Goal: Task Accomplishment & Management: Complete application form

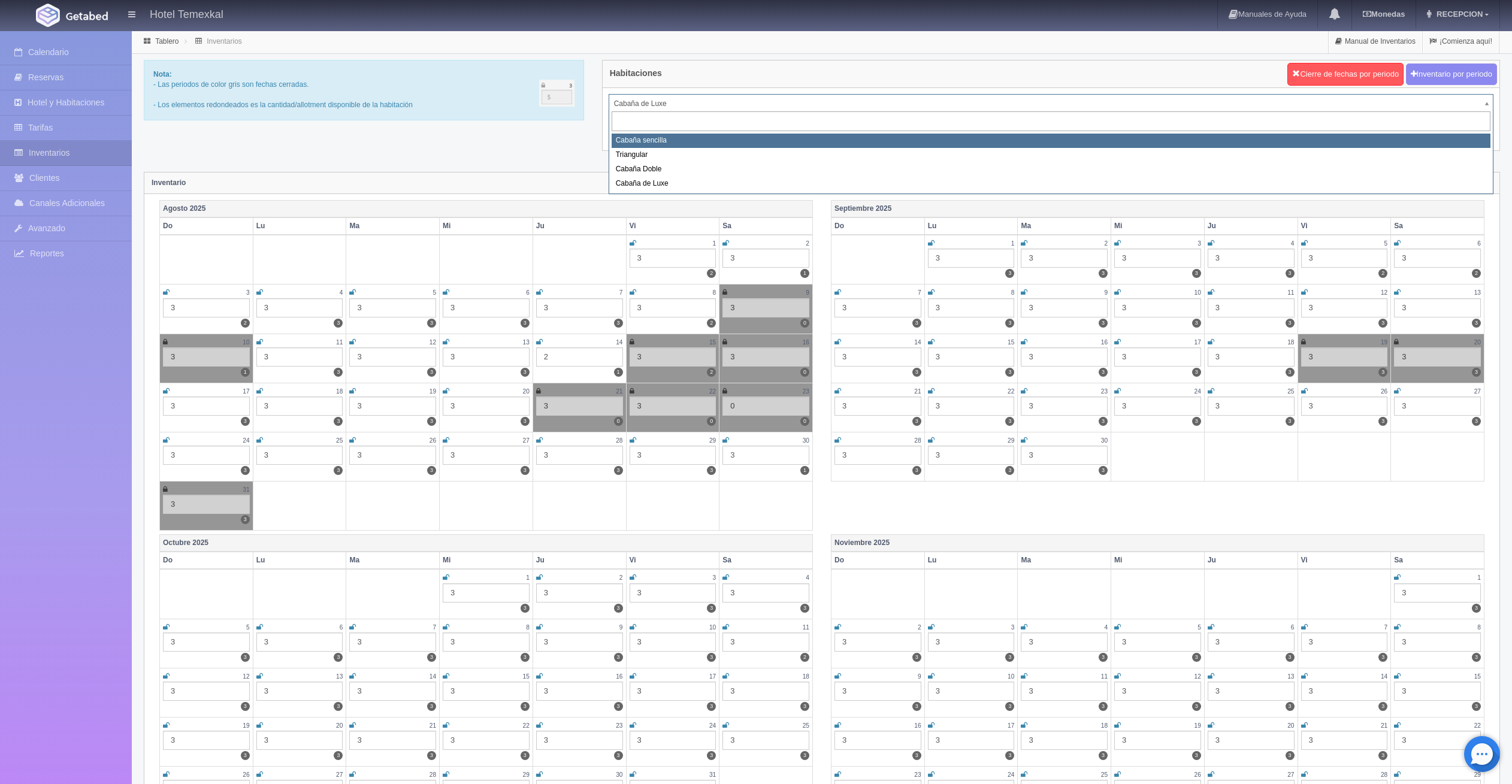
select select "2118"
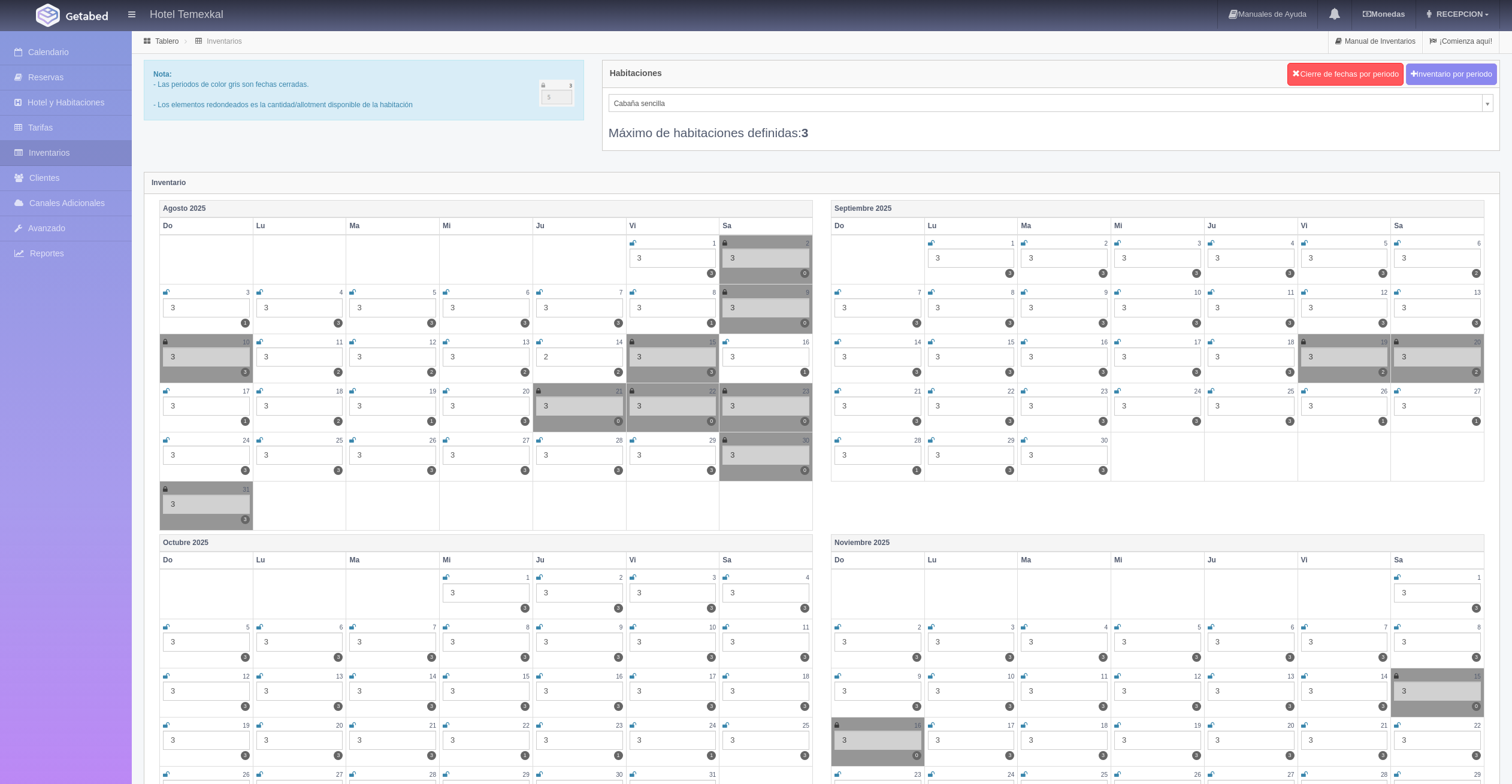
click at [727, 341] on icon at bounding box center [725, 342] width 6 height 7
click at [167, 388] on icon at bounding box center [166, 391] width 6 height 7
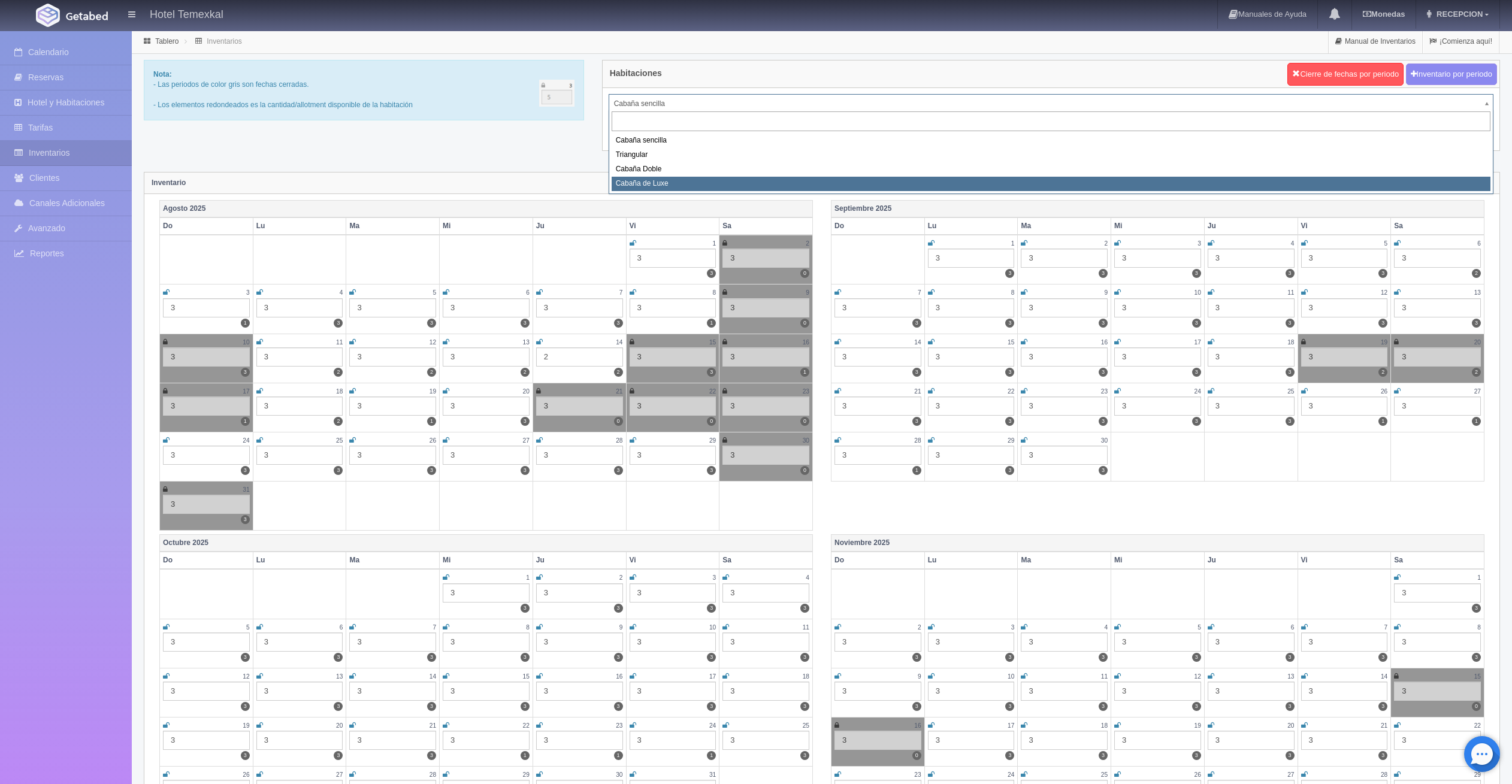
select select "2121"
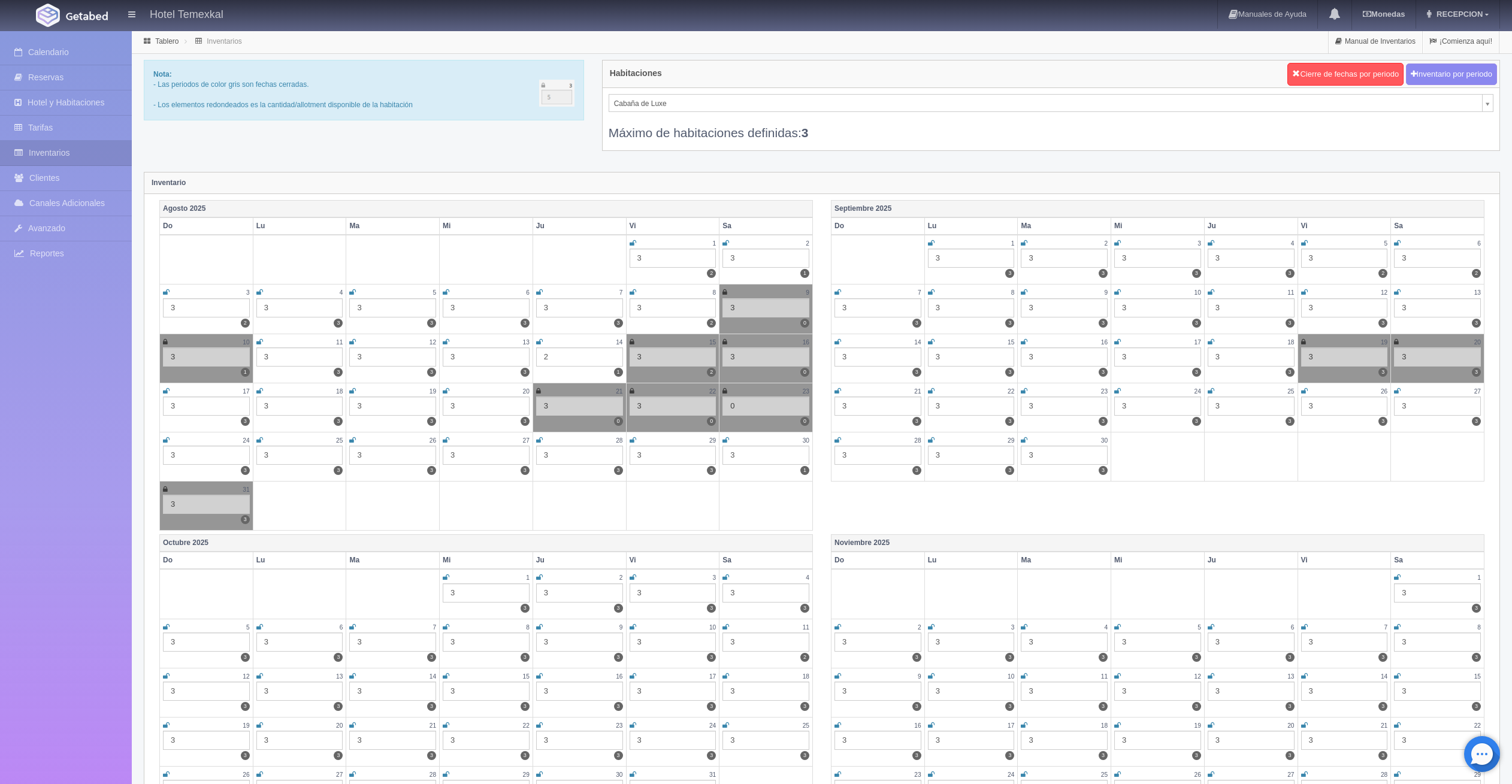
click at [633, 341] on icon at bounding box center [631, 342] width 5 height 7
click at [648, 357] on div "3" at bounding box center [673, 356] width 87 height 19
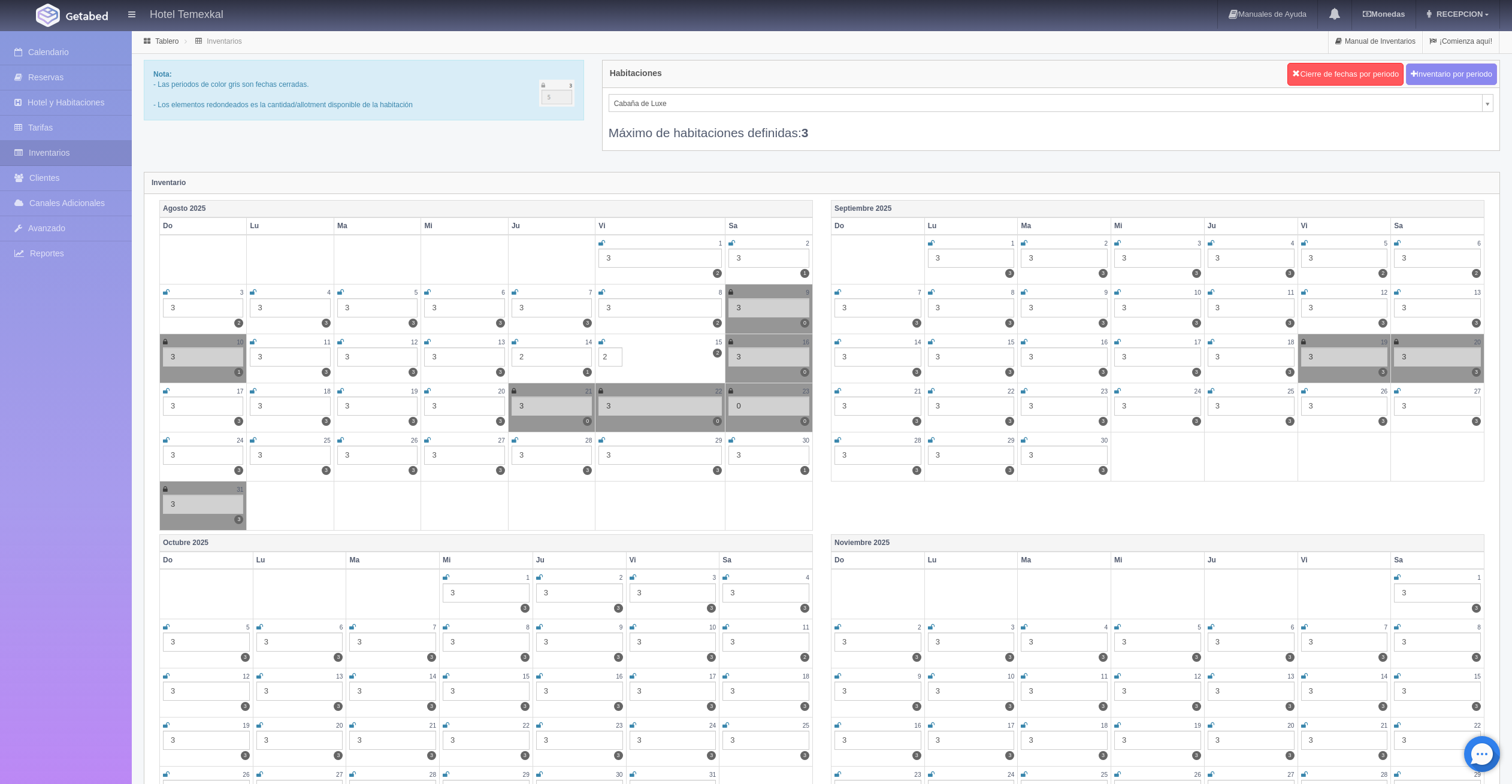
type input "2"
click at [98, 377] on div "Calendario Reservas Hotel y Habitaciones Tarifas Inventarios Clientes Canales A…" at bounding box center [66, 423] width 132 height 784
click at [51, 55] on link "Calendario" at bounding box center [66, 52] width 132 height 25
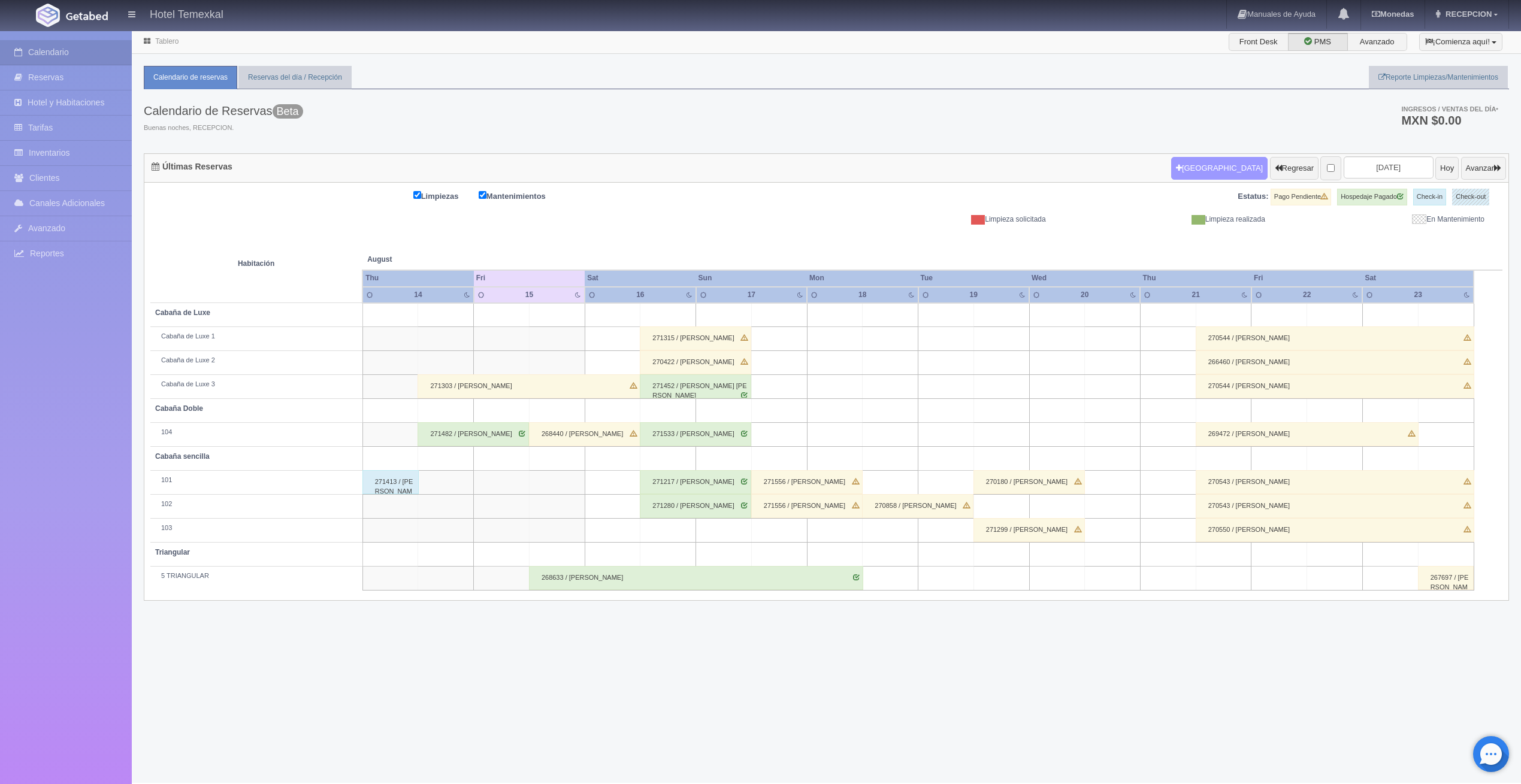
click at [1193, 169] on button "[GEOGRAPHIC_DATA]" at bounding box center [1219, 168] width 96 height 22
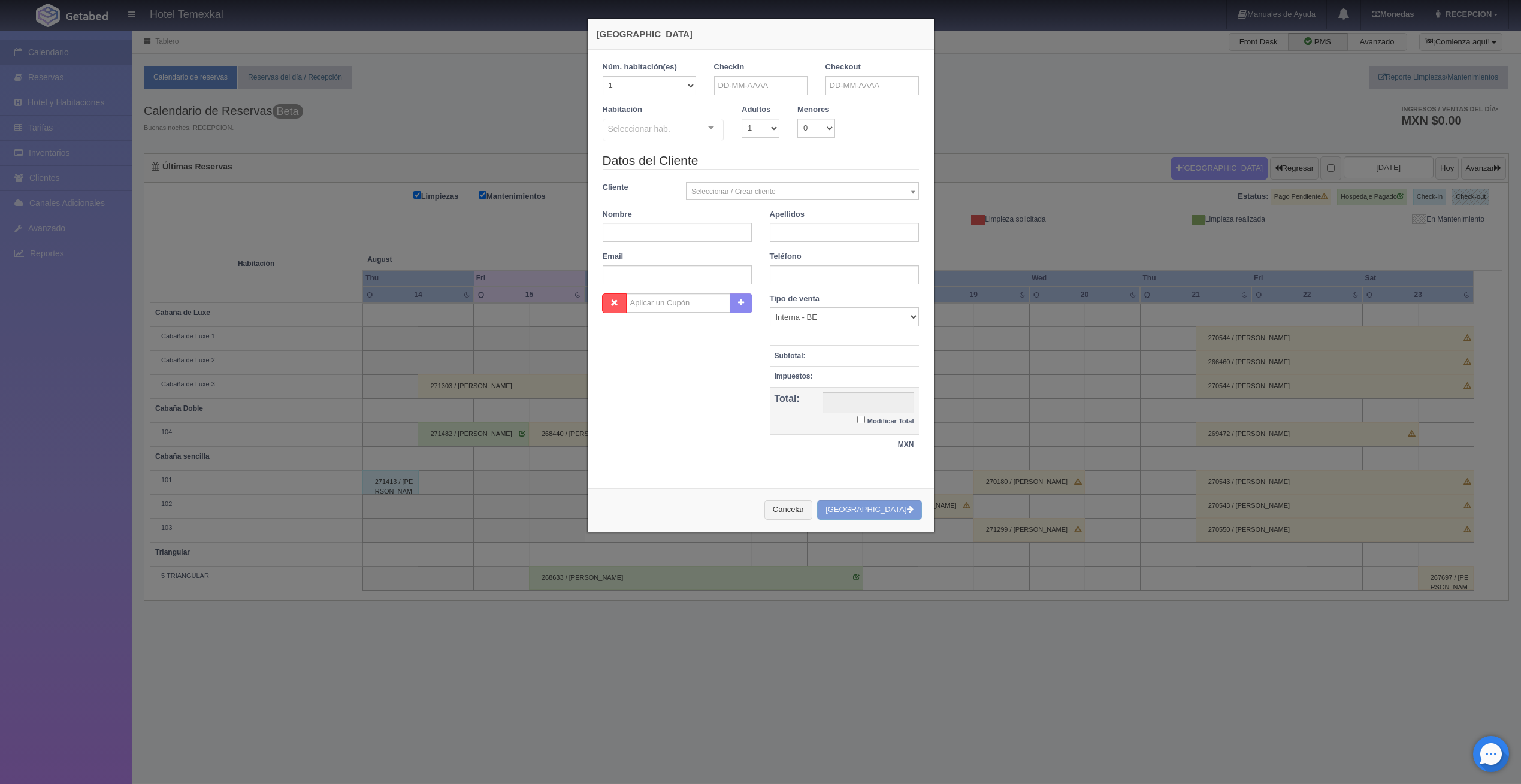
checkbox input "false"
click at [742, 90] on input "text" at bounding box center [760, 85] width 93 height 19
click at [806, 175] on link "15" at bounding box center [804, 178] width 15 height 18
type input "[DATE]"
checkbox input "false"
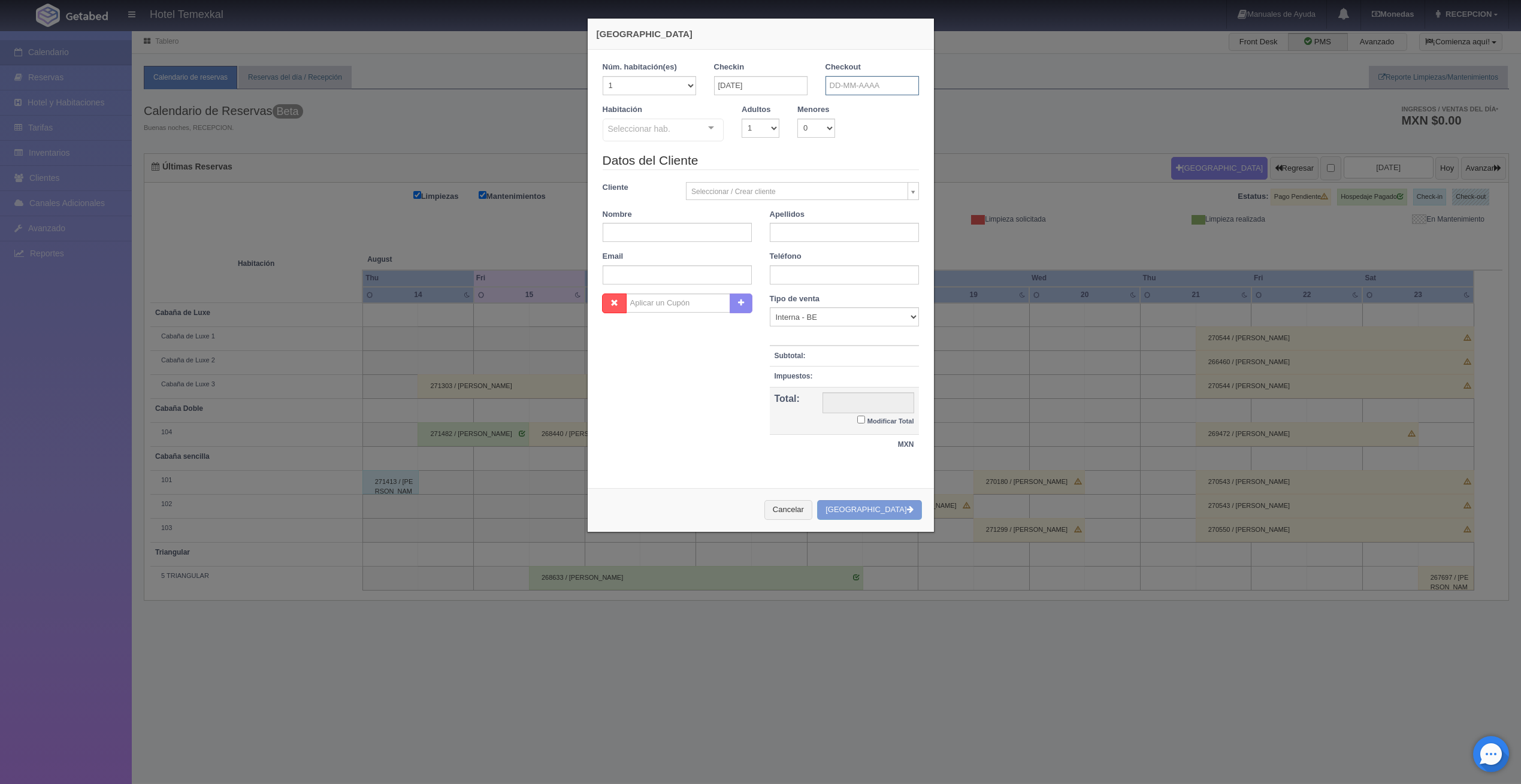
click at [870, 84] on input "text" at bounding box center [871, 85] width 93 height 19
click at [929, 176] on link "16" at bounding box center [932, 178] width 15 height 18
type input "[DATE]"
click at [929, 176] on link "16" at bounding box center [932, 178] width 15 height 18
click at [690, 128] on div "Seleccionar hab." at bounding box center [663, 130] width 121 height 22
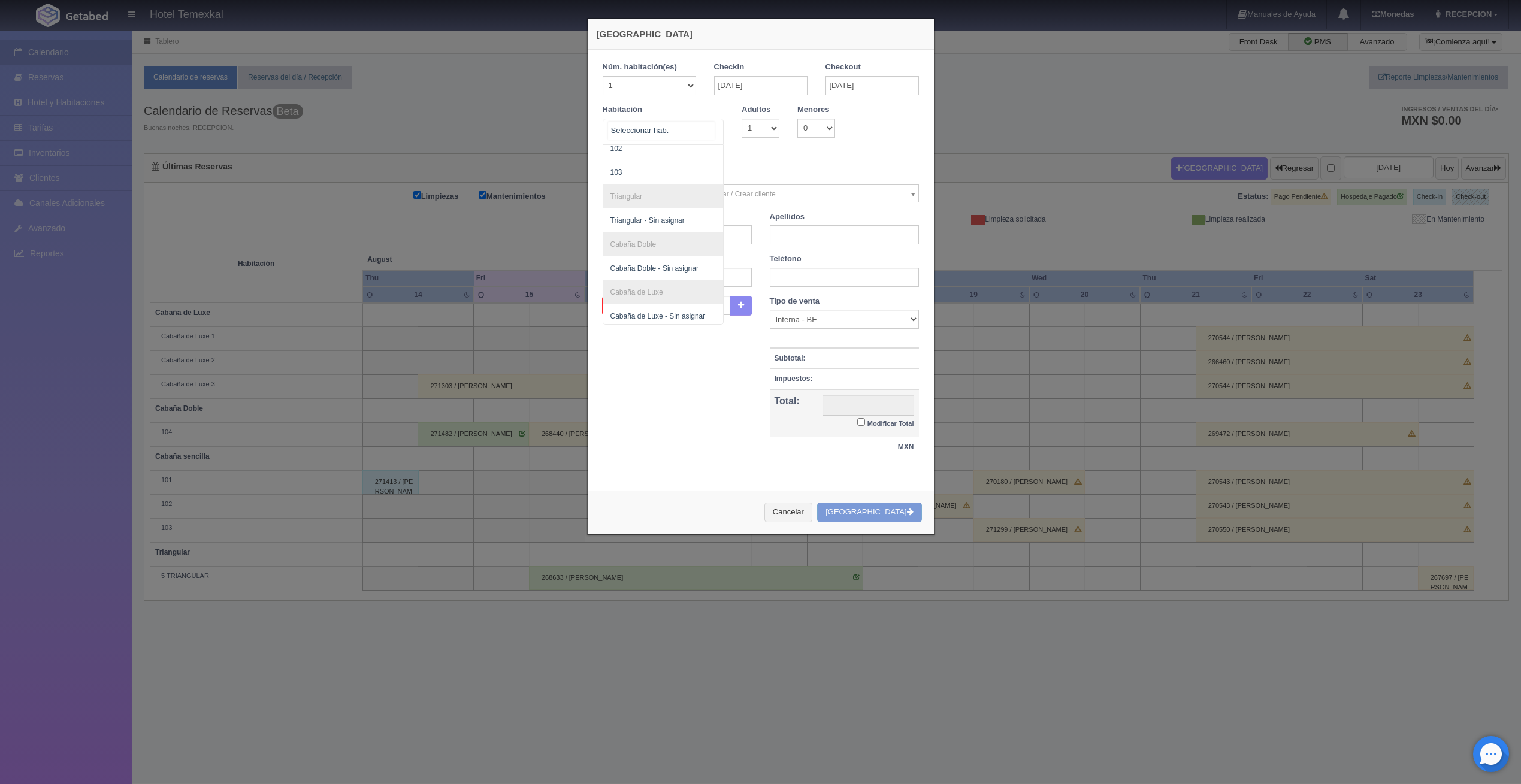
scroll to position [133, 0]
click at [666, 292] on span "Cabaña de Luxe 1" at bounding box center [664, 288] width 121 height 24
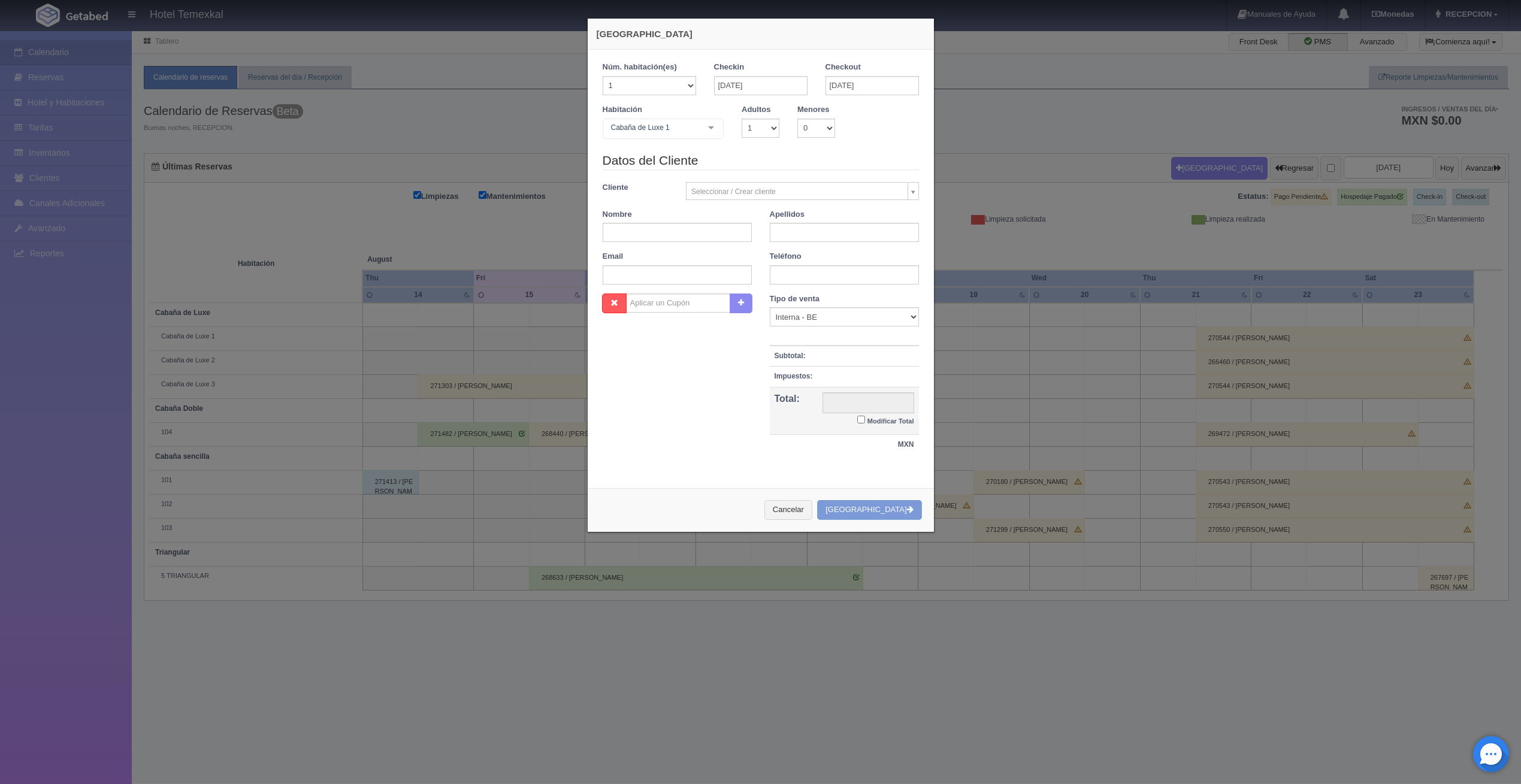
checkbox input "false"
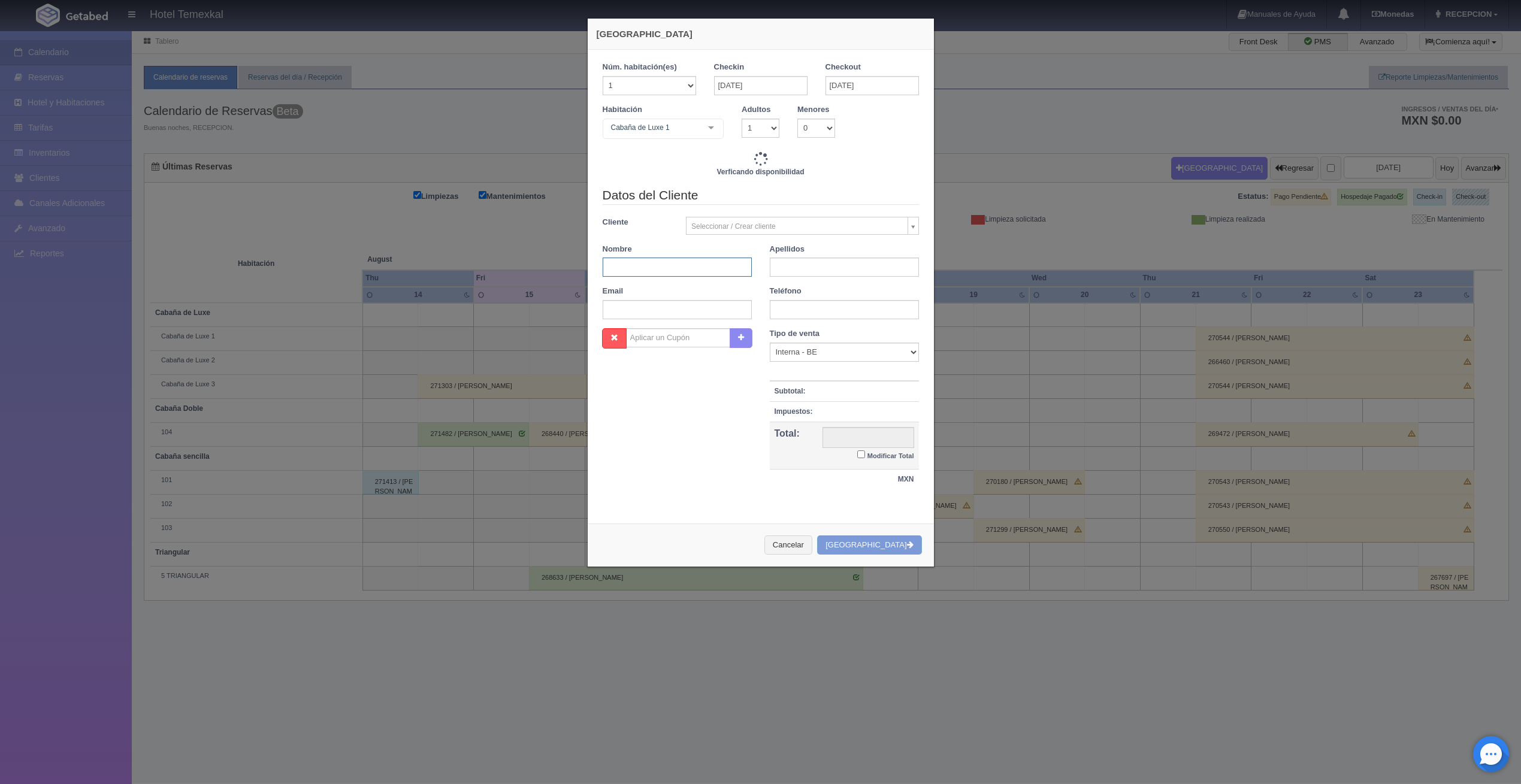
click at [657, 274] on input "text" at bounding box center [677, 266] width 149 height 19
type input "5600.00"
checkbox input "false"
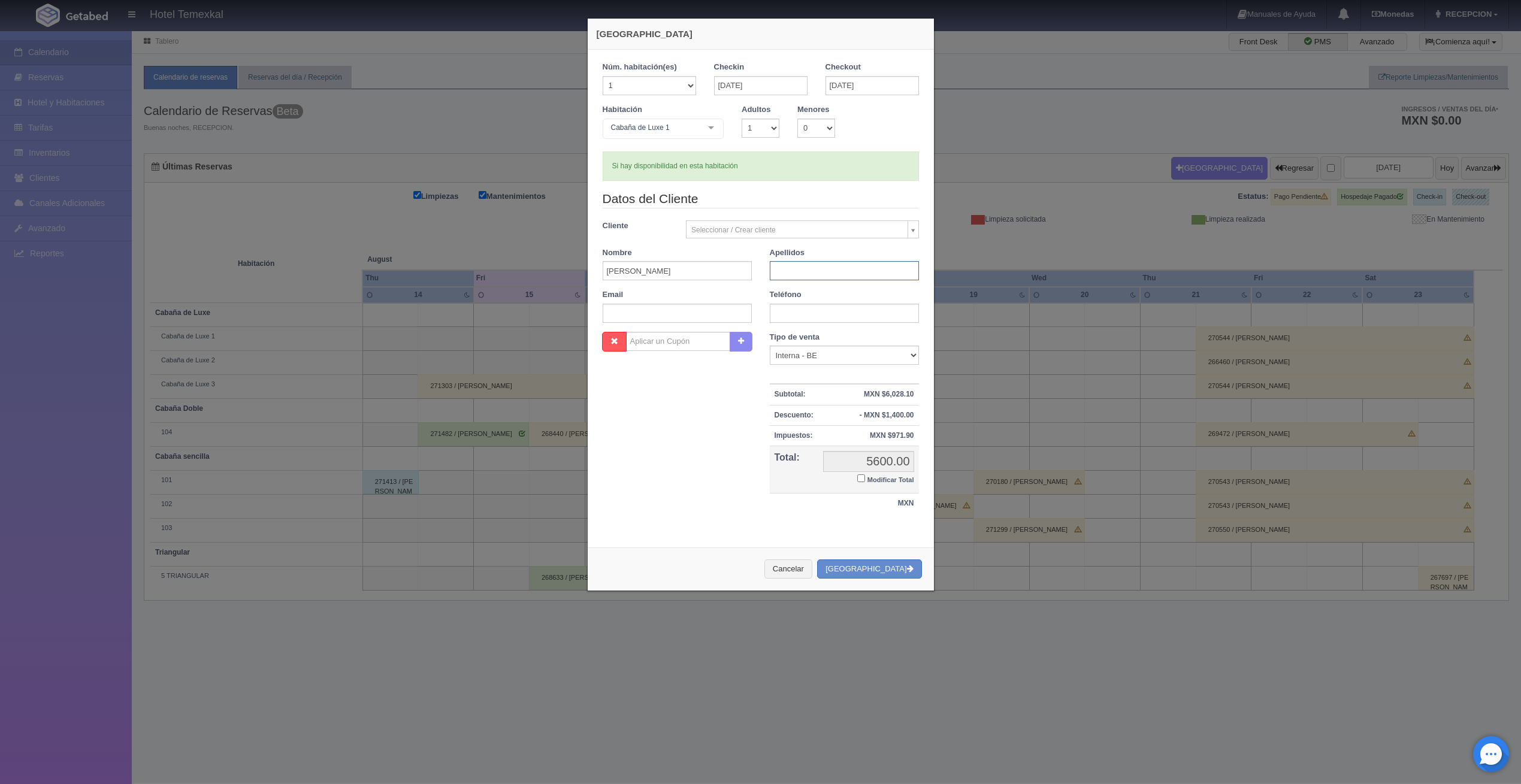
click at [801, 261] on input "text" at bounding box center [844, 270] width 149 height 19
click at [719, 280] on input "MARCOS" at bounding box center [677, 270] width 149 height 19
type input "MARCO"
click at [781, 278] on input "text" at bounding box center [844, 270] width 149 height 19
type input "CONTRERAS"
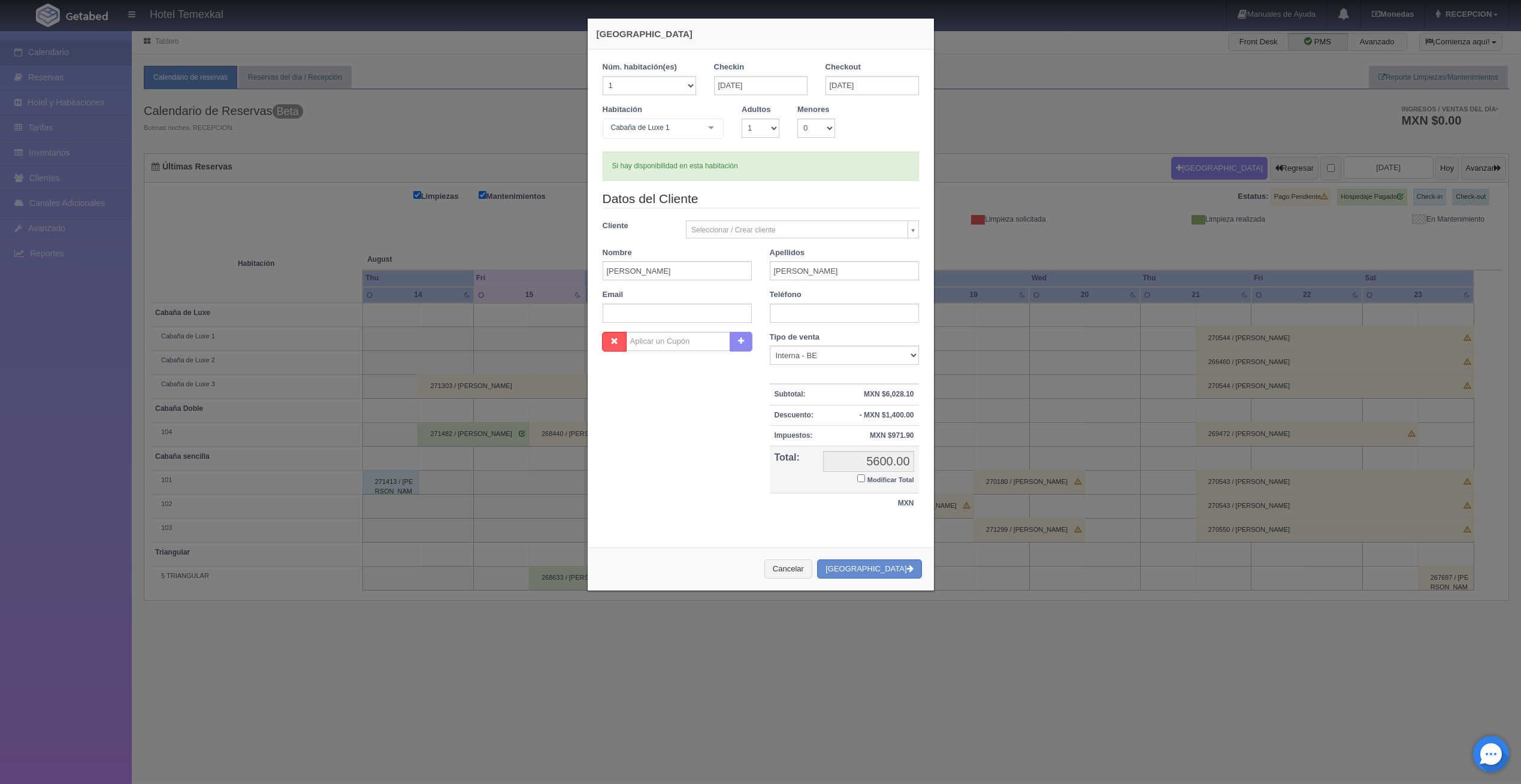
click at [857, 477] on input "Modificar Total" at bounding box center [861, 478] width 8 height 8
checkbox input "true"
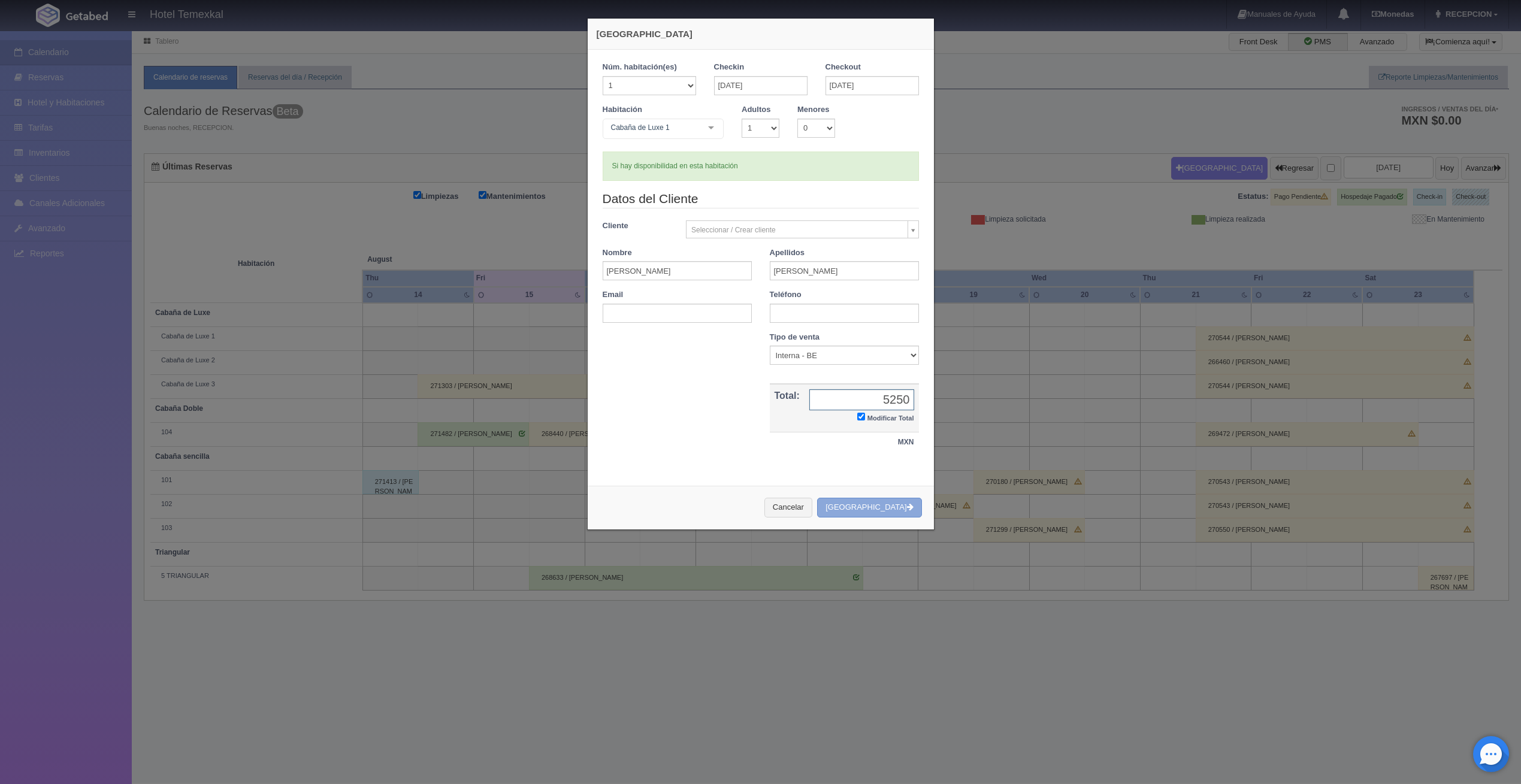
type input "5250"
click at [861, 502] on button "Crear Reserva" at bounding box center [869, 507] width 105 height 20
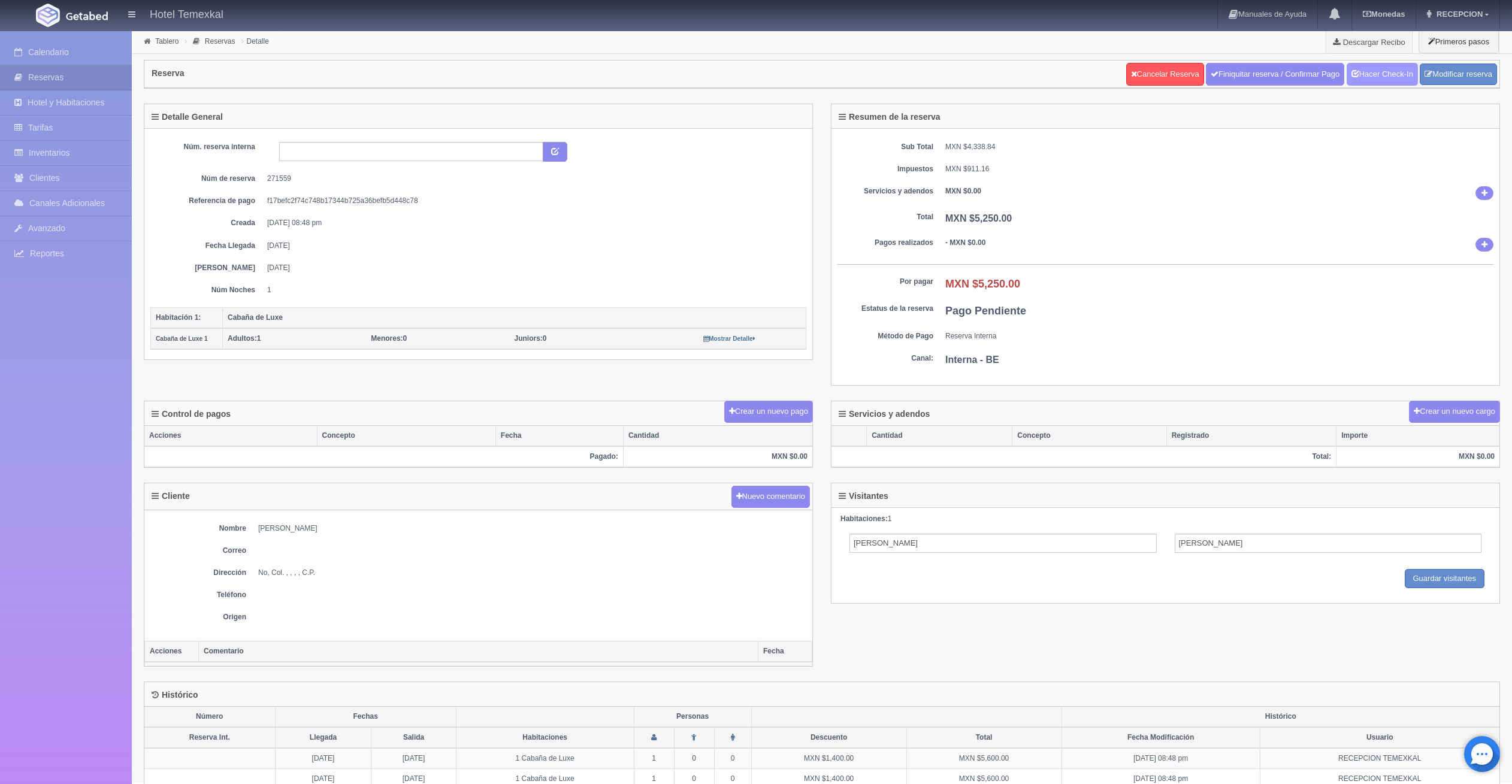
click at [1369, 82] on link "Hacer Check-In" at bounding box center [1382, 74] width 72 height 22
click at [77, 75] on link "Reservas" at bounding box center [66, 77] width 132 height 25
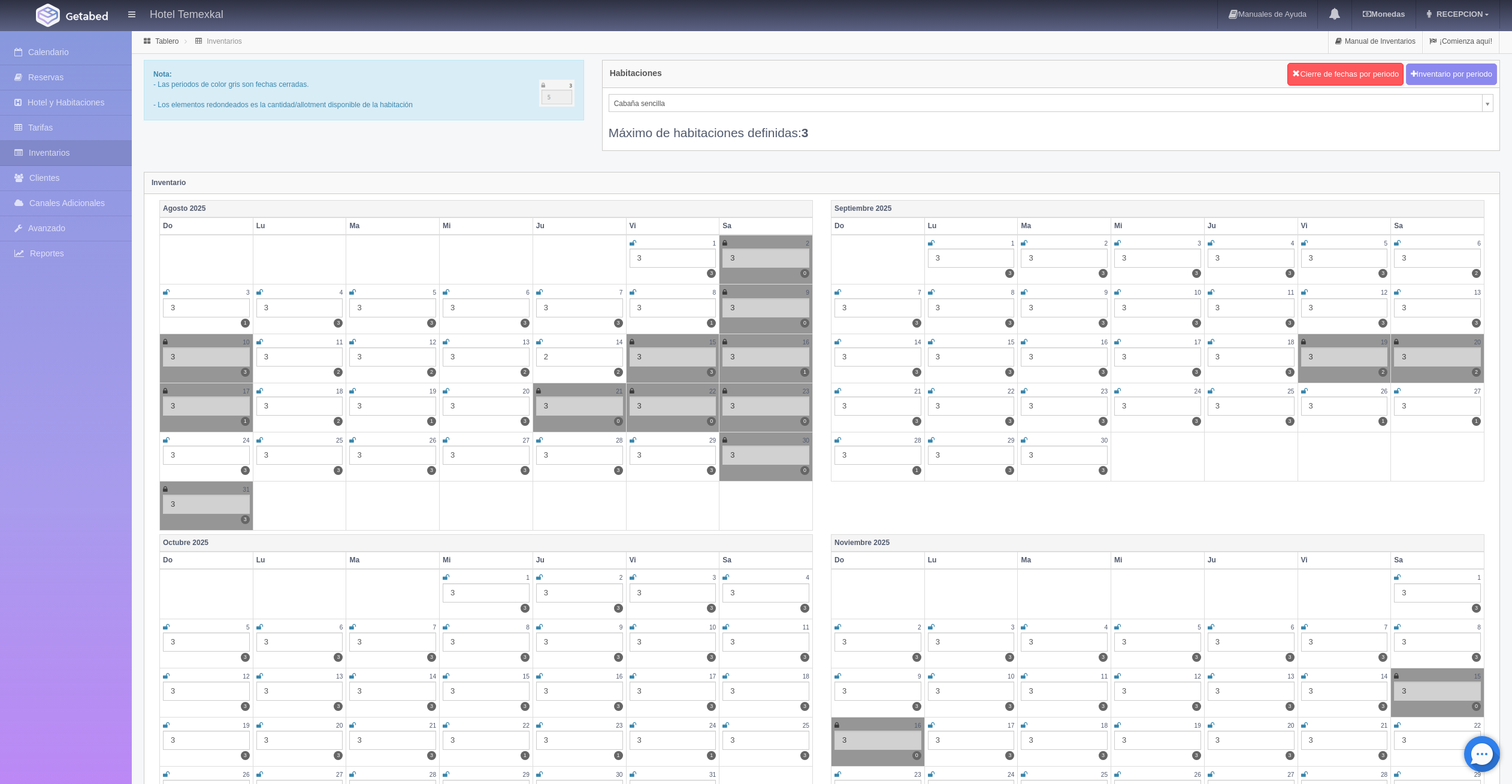
click at [631, 342] on icon at bounding box center [631, 342] width 5 height 7
click at [62, 43] on link "Calendario" at bounding box center [66, 52] width 132 height 25
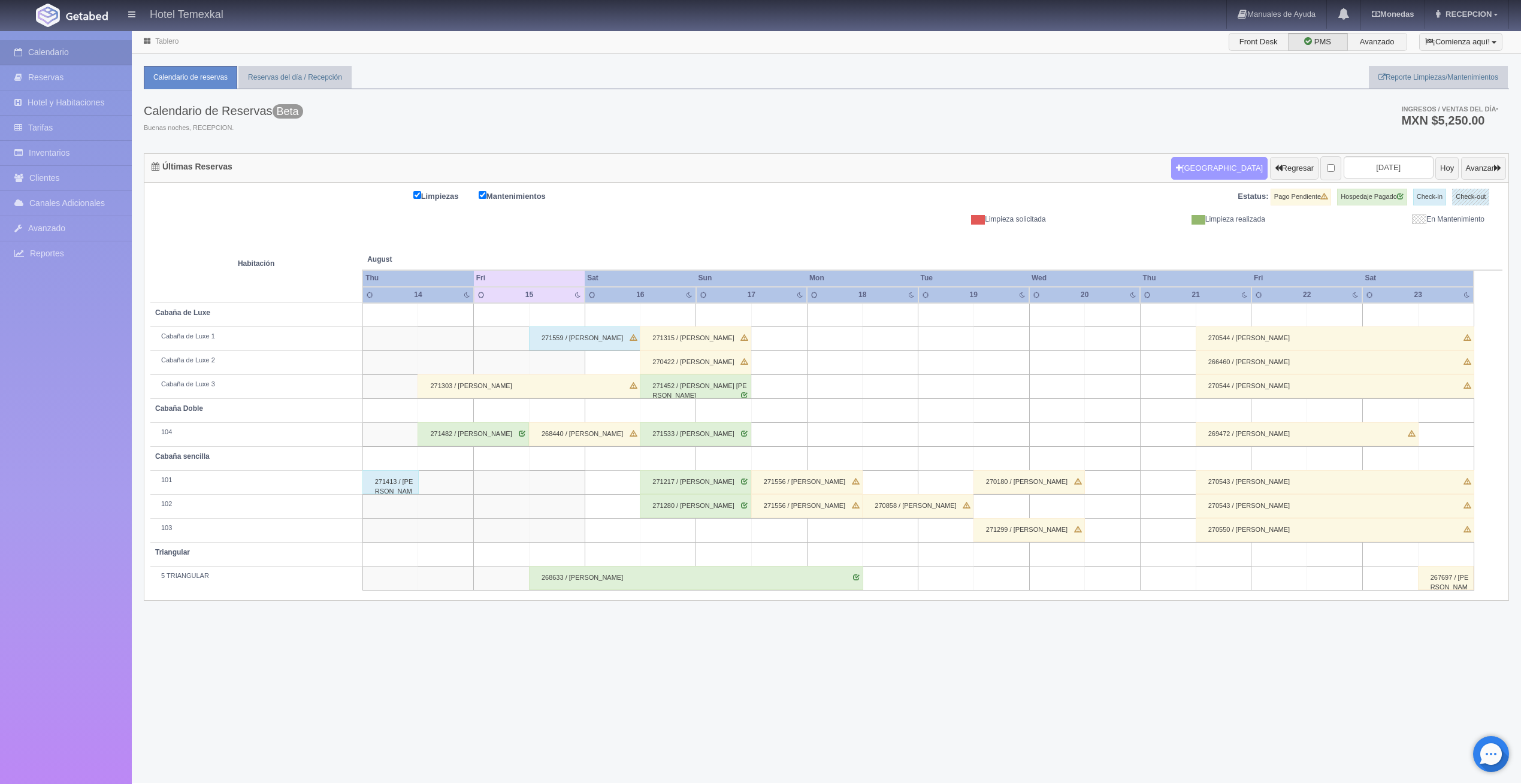
click at [1182, 170] on button "[GEOGRAPHIC_DATA]" at bounding box center [1219, 168] width 96 height 22
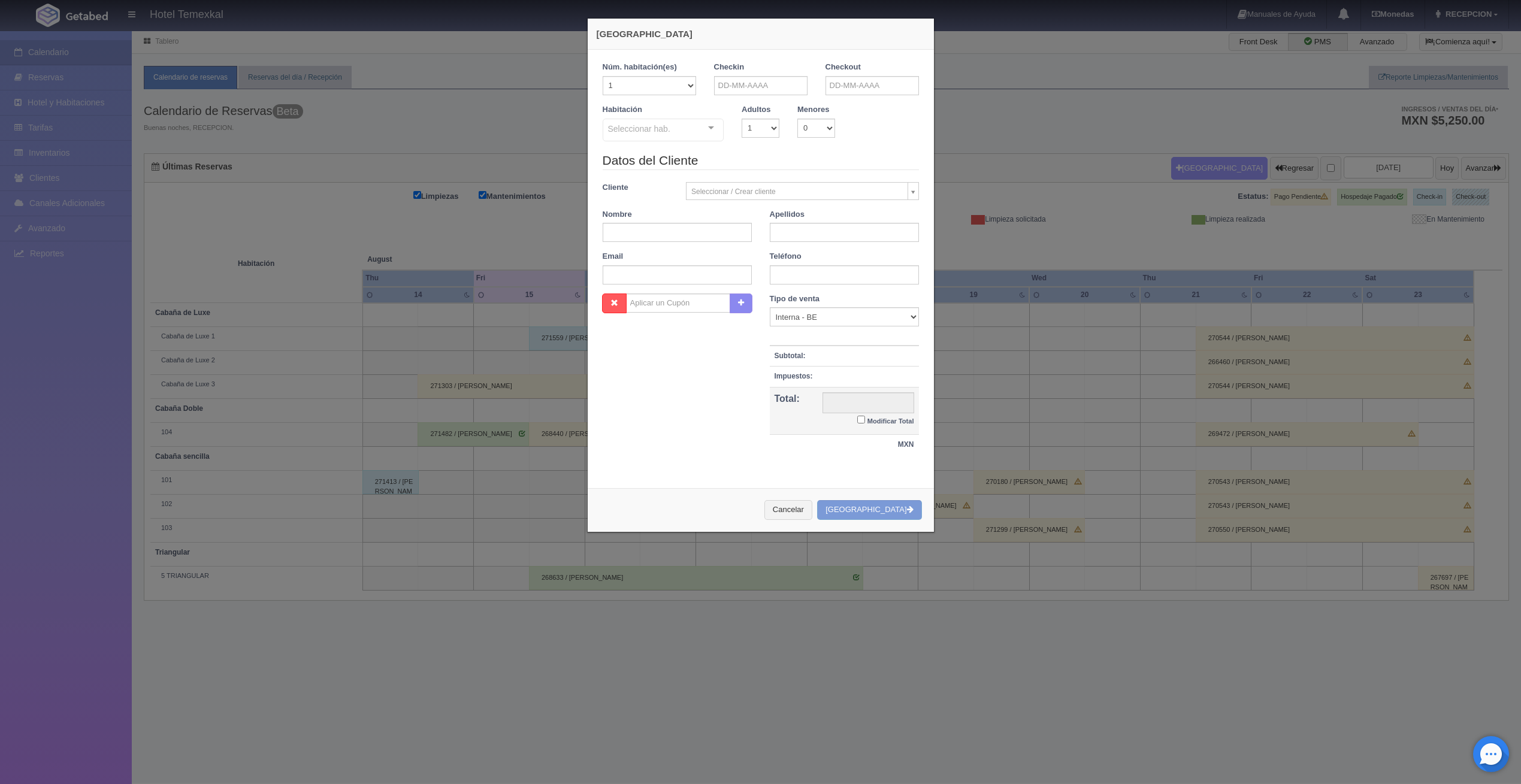
checkbox input "false"
click at [748, 81] on input "text" at bounding box center [760, 85] width 93 height 19
click at [805, 177] on link "15" at bounding box center [804, 178] width 15 height 18
type input "[DATE]"
checkbox input "false"
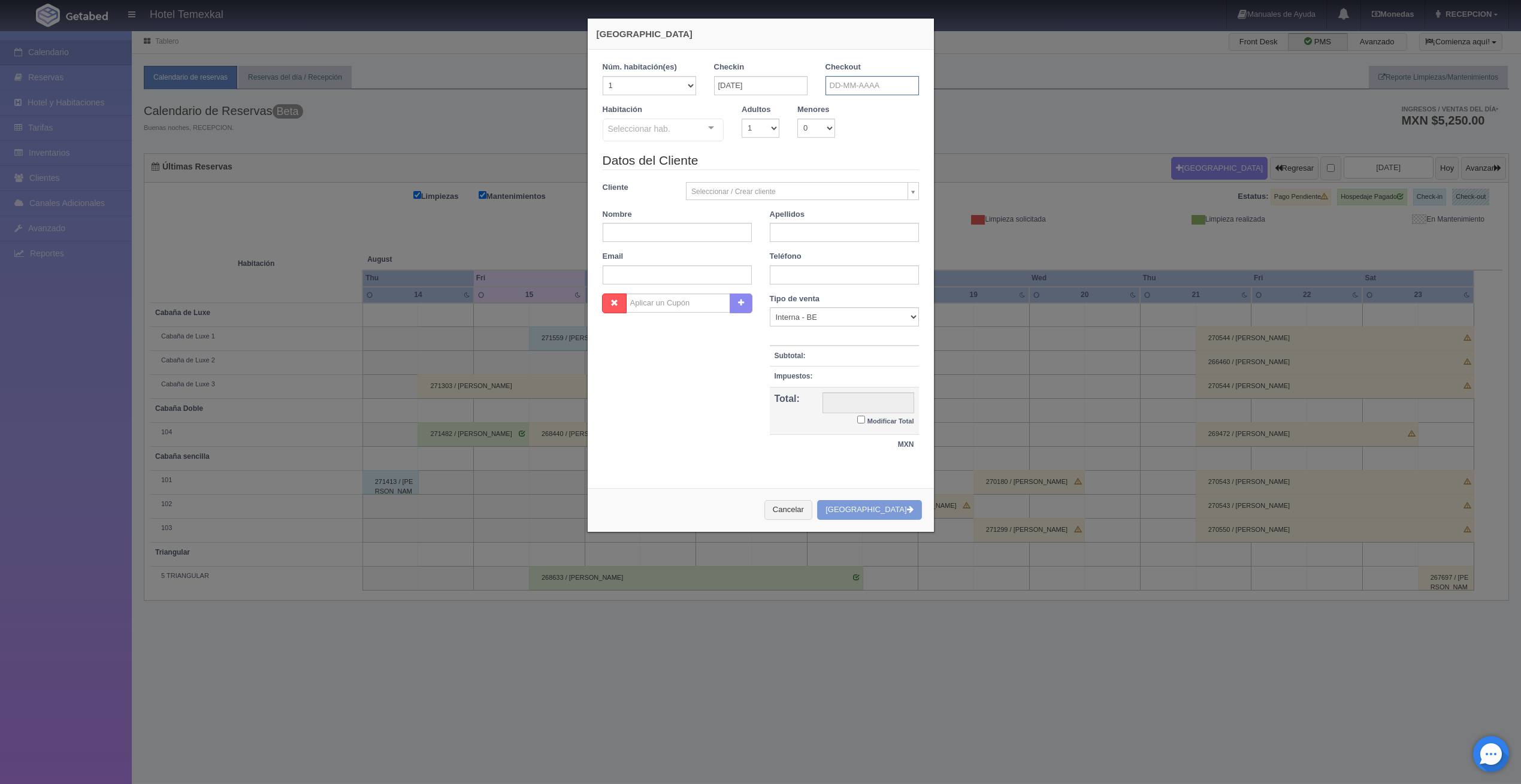
click at [874, 86] on input "text" at bounding box center [871, 85] width 93 height 19
click at [930, 175] on link "16" at bounding box center [932, 178] width 15 height 18
type input "[DATE]"
click at [669, 131] on div "Seleccionar hab." at bounding box center [663, 130] width 121 height 22
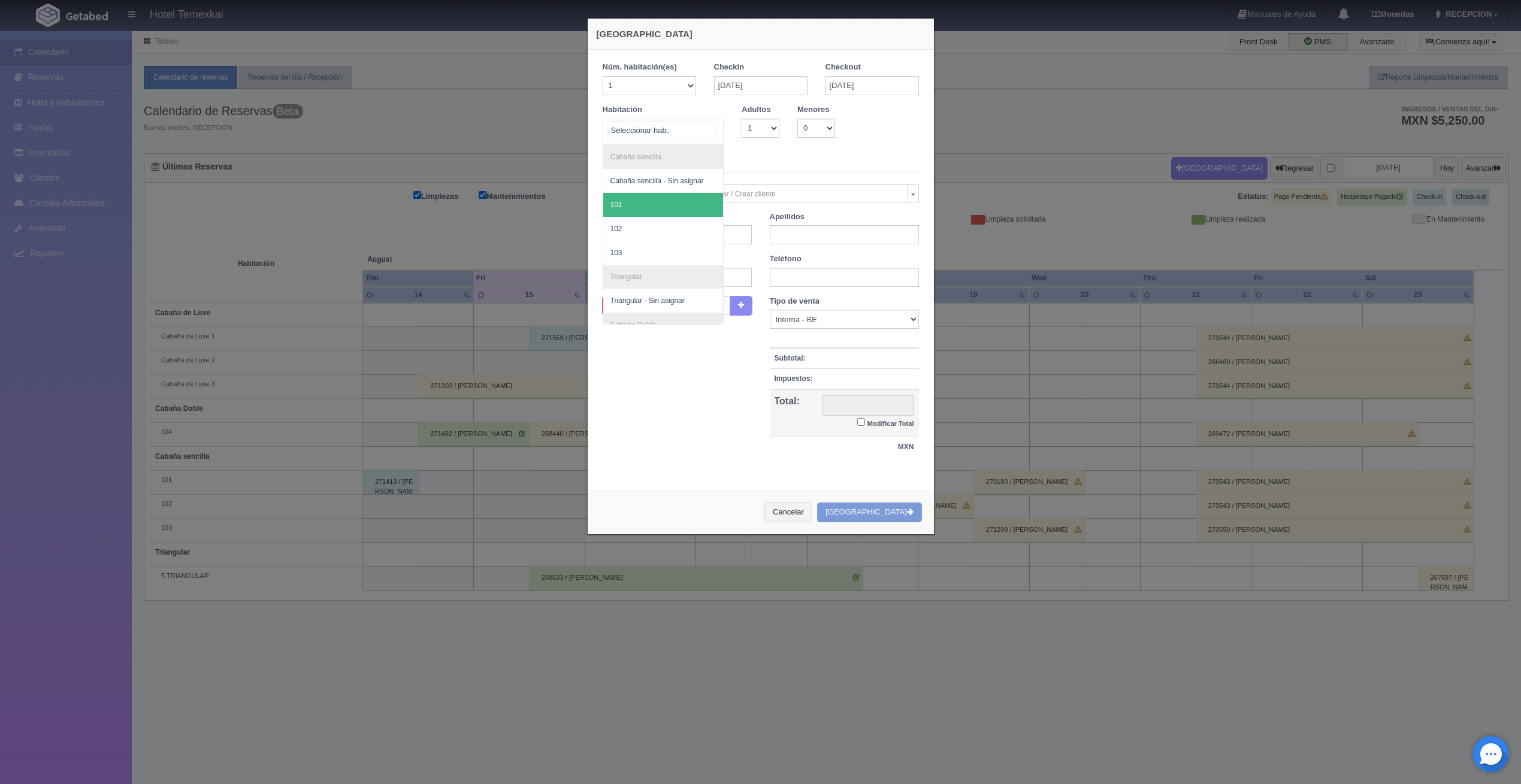
click at [637, 210] on span "101" at bounding box center [664, 205] width 121 height 24
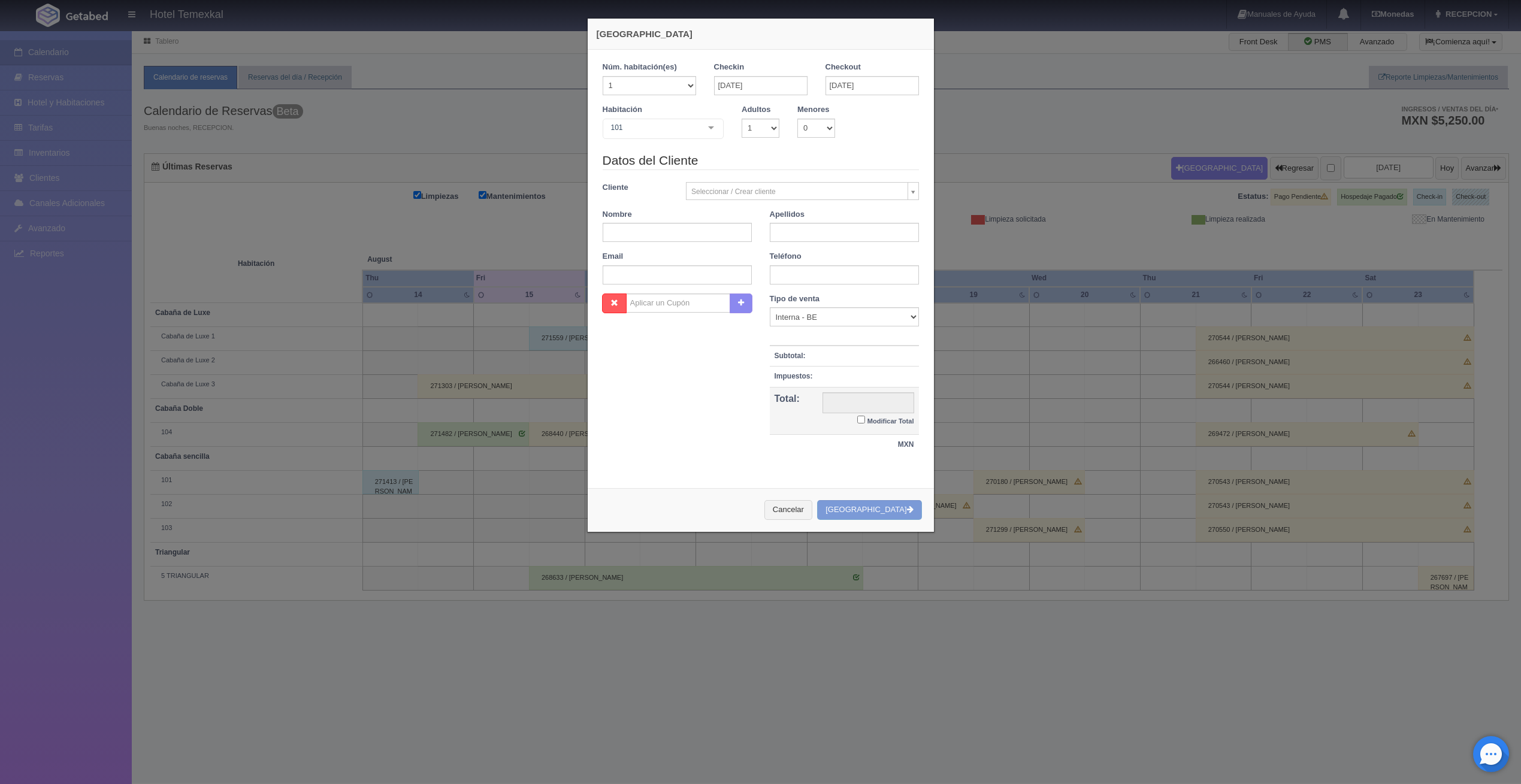
checkbox input "false"
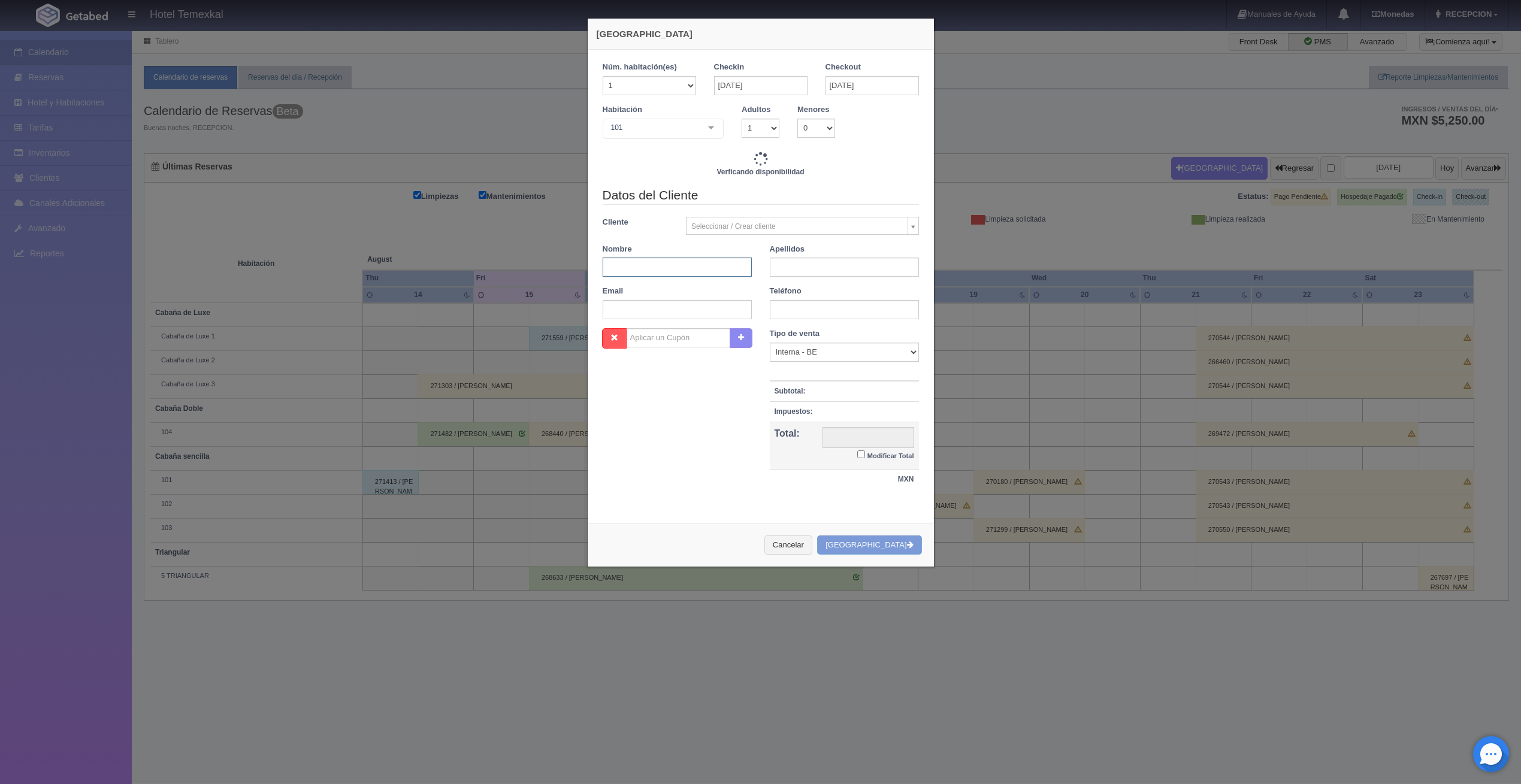
click at [652, 272] on input "text" at bounding box center [677, 266] width 149 height 19
type input "4000.00"
checkbox input "false"
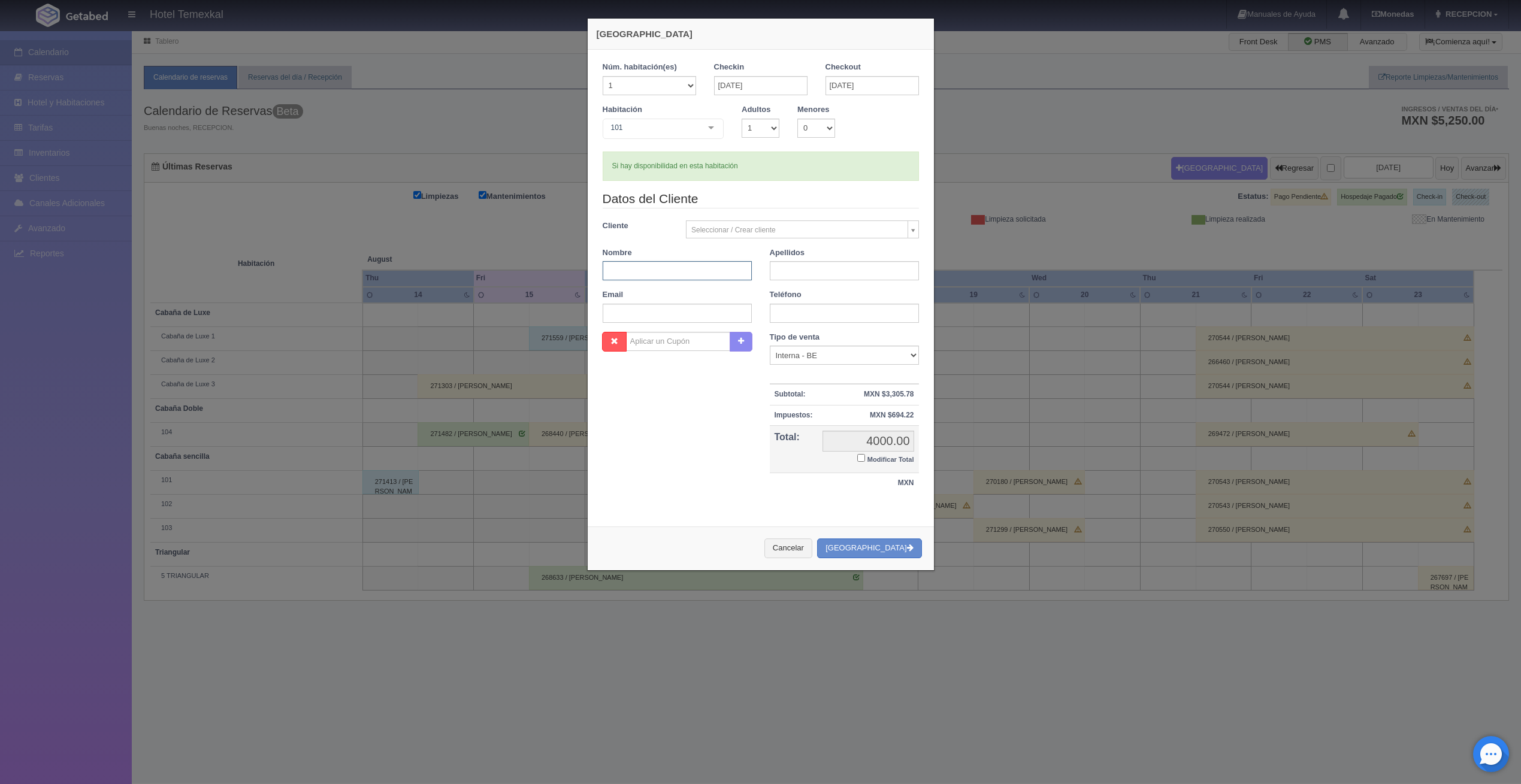
type input "F"
type input "DENNISE"
click at [800, 269] on input "text" at bounding box center [844, 270] width 149 height 19
type input "ROMERO"
click at [857, 452] on label "Modificar Total" at bounding box center [885, 459] width 56 height 14
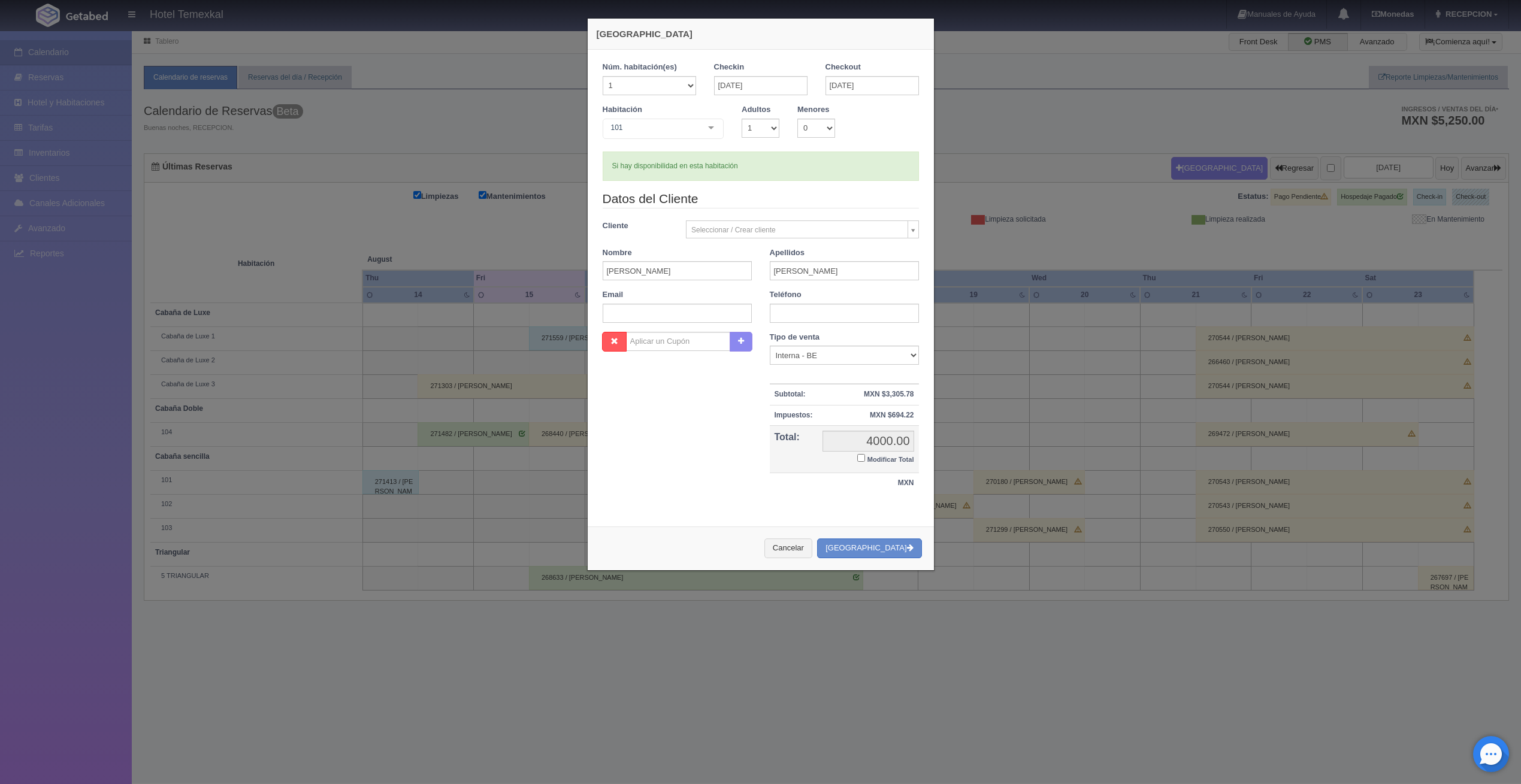
click at [857, 454] on input "Modificar Total" at bounding box center [861, 457] width 8 height 8
checkbox input "true"
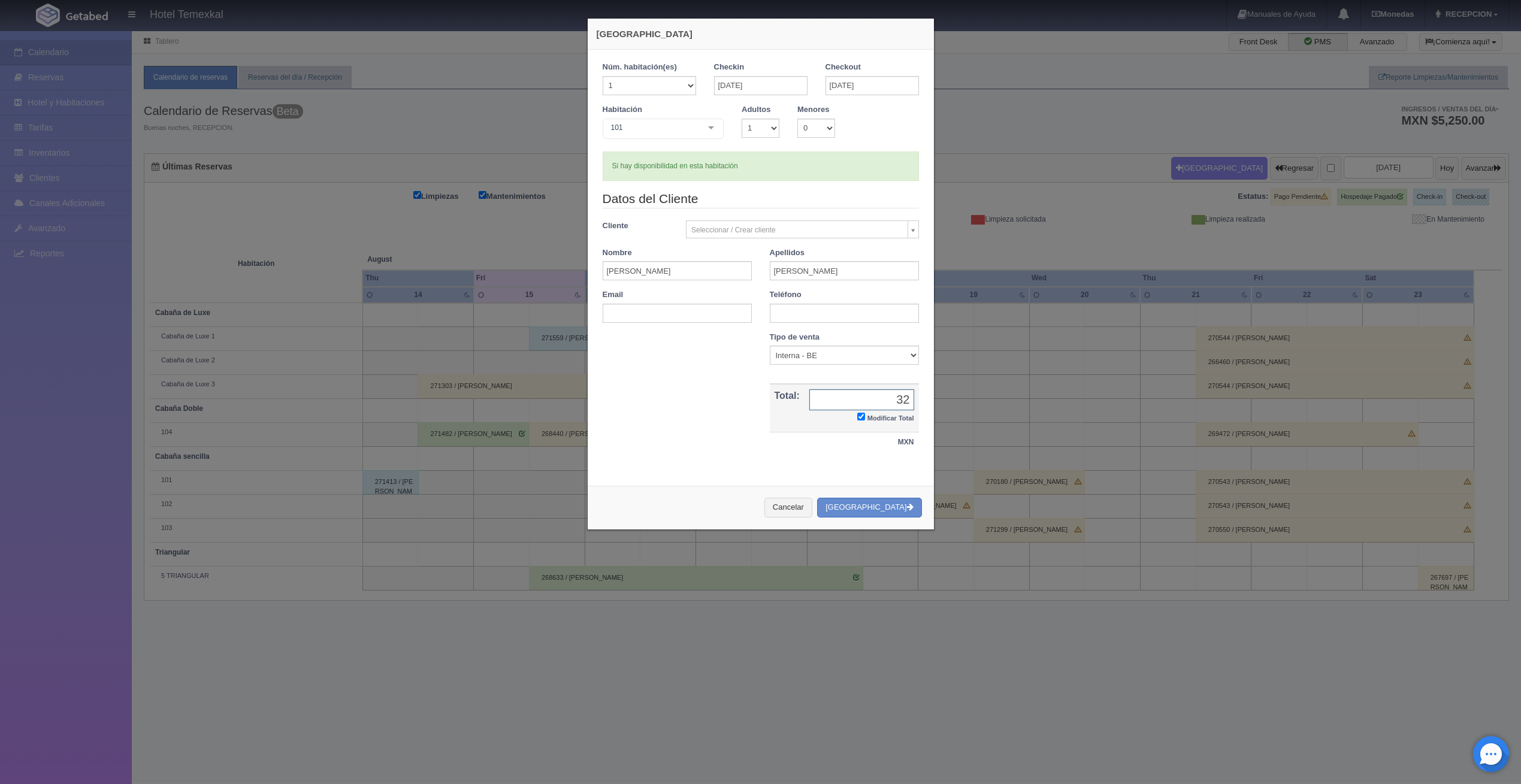
type input "3"
type input "2400"
click at [890, 511] on button "Crear Reserva" at bounding box center [869, 507] width 105 height 20
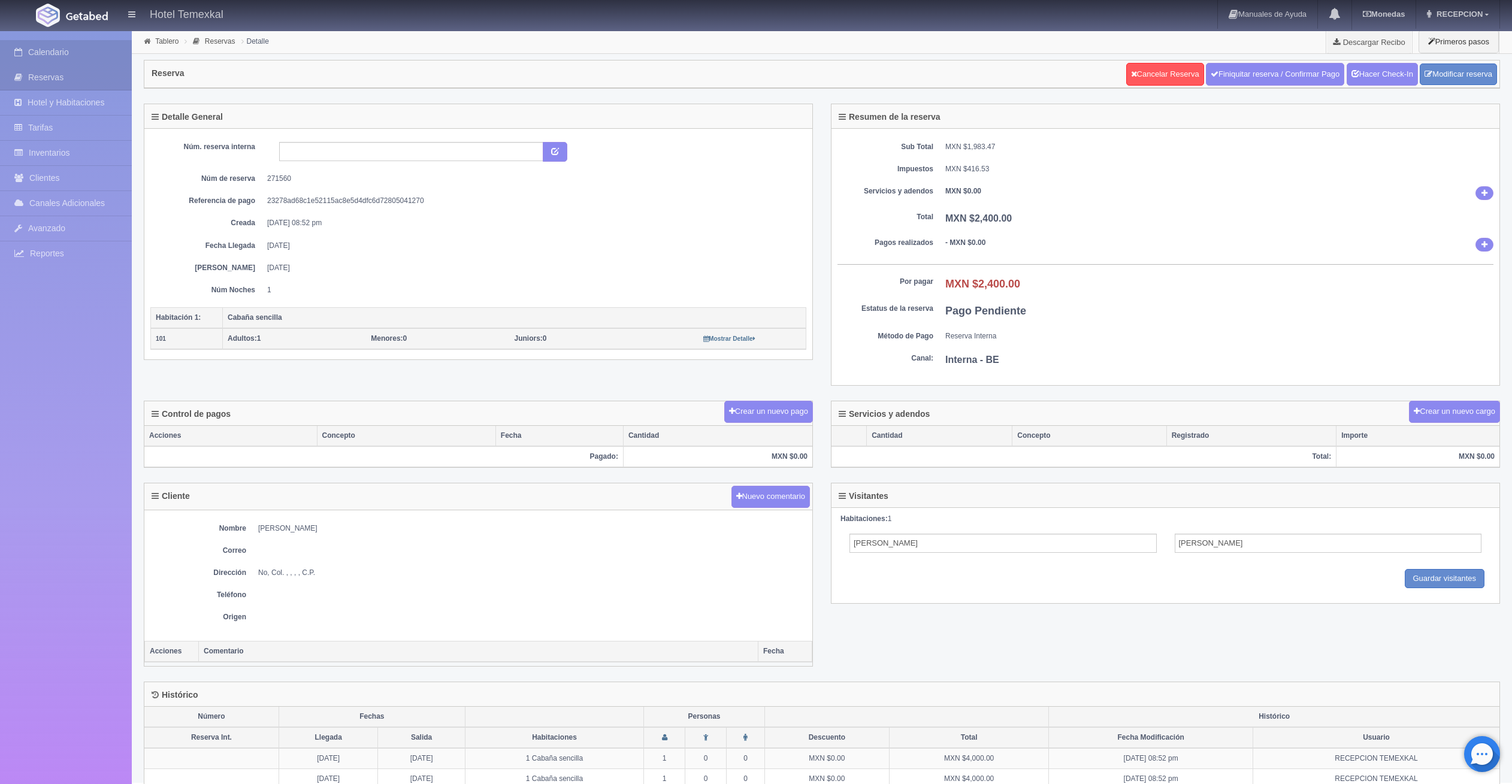
click at [56, 55] on link "Calendario" at bounding box center [66, 52] width 132 height 25
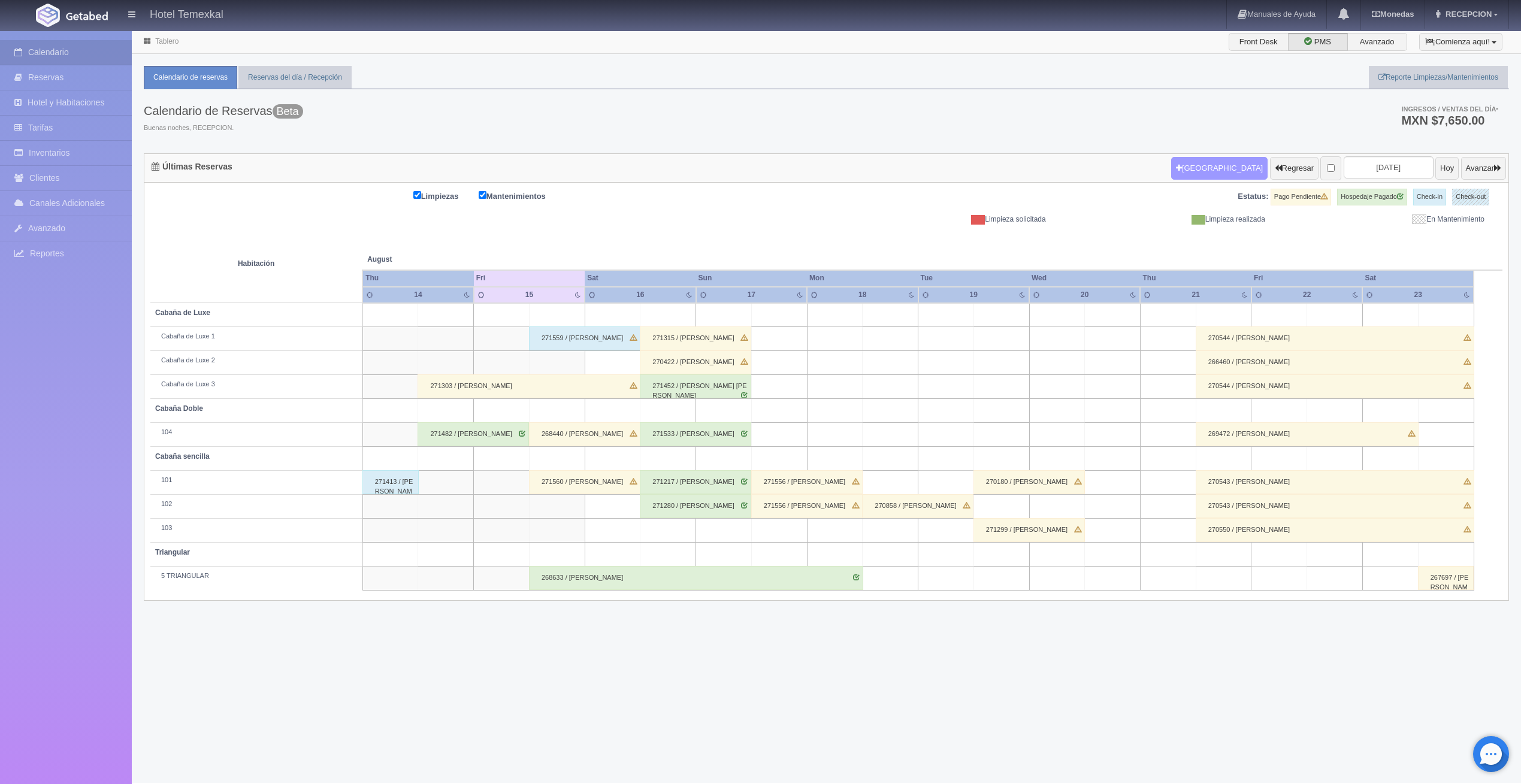
click at [1195, 170] on button "Nueva Reserva" at bounding box center [1219, 168] width 96 height 22
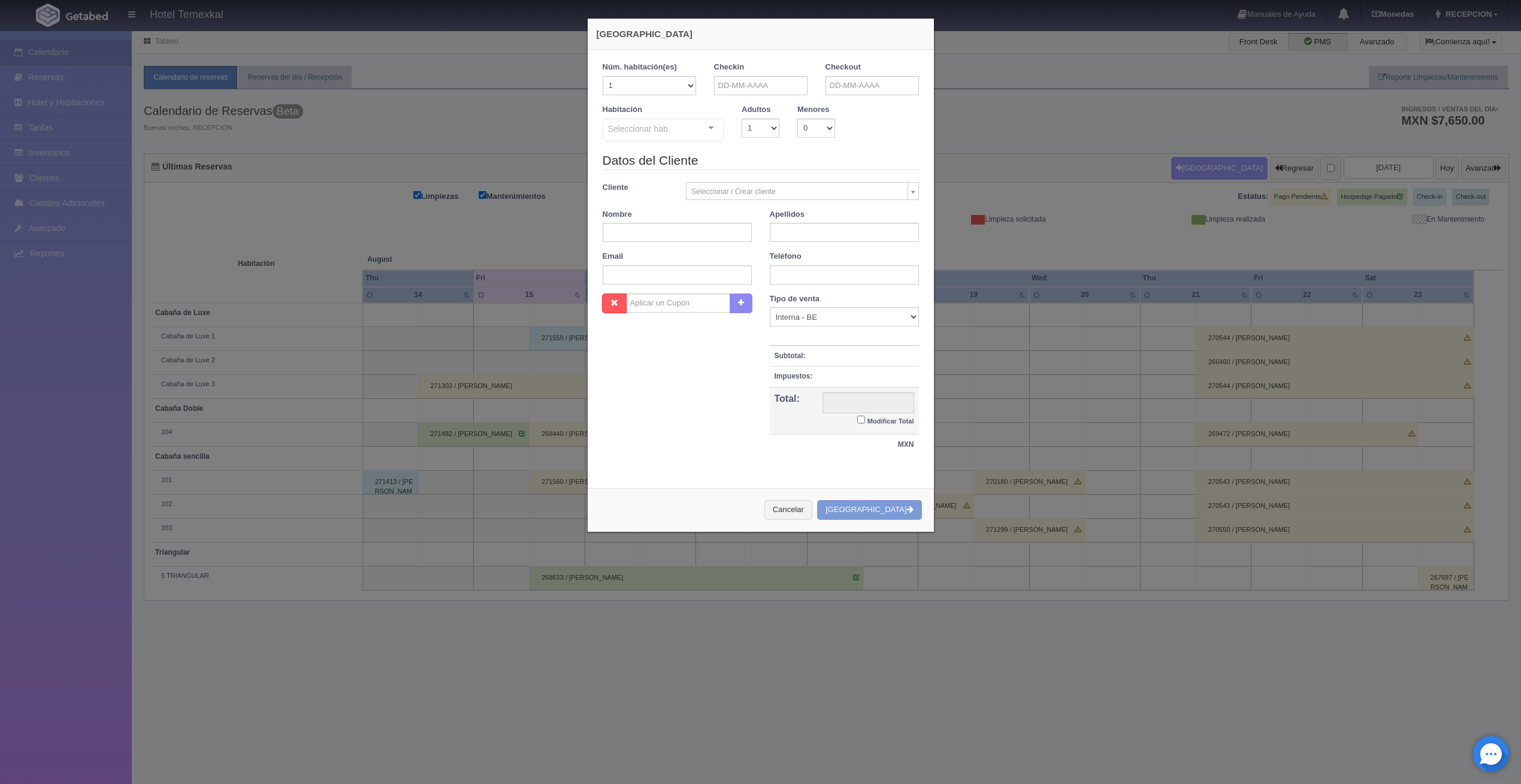
checkbox input "false"
click at [742, 82] on input "text" at bounding box center [760, 85] width 93 height 19
click at [805, 181] on link "15" at bounding box center [804, 178] width 15 height 18
type input "[DATE]"
checkbox input "false"
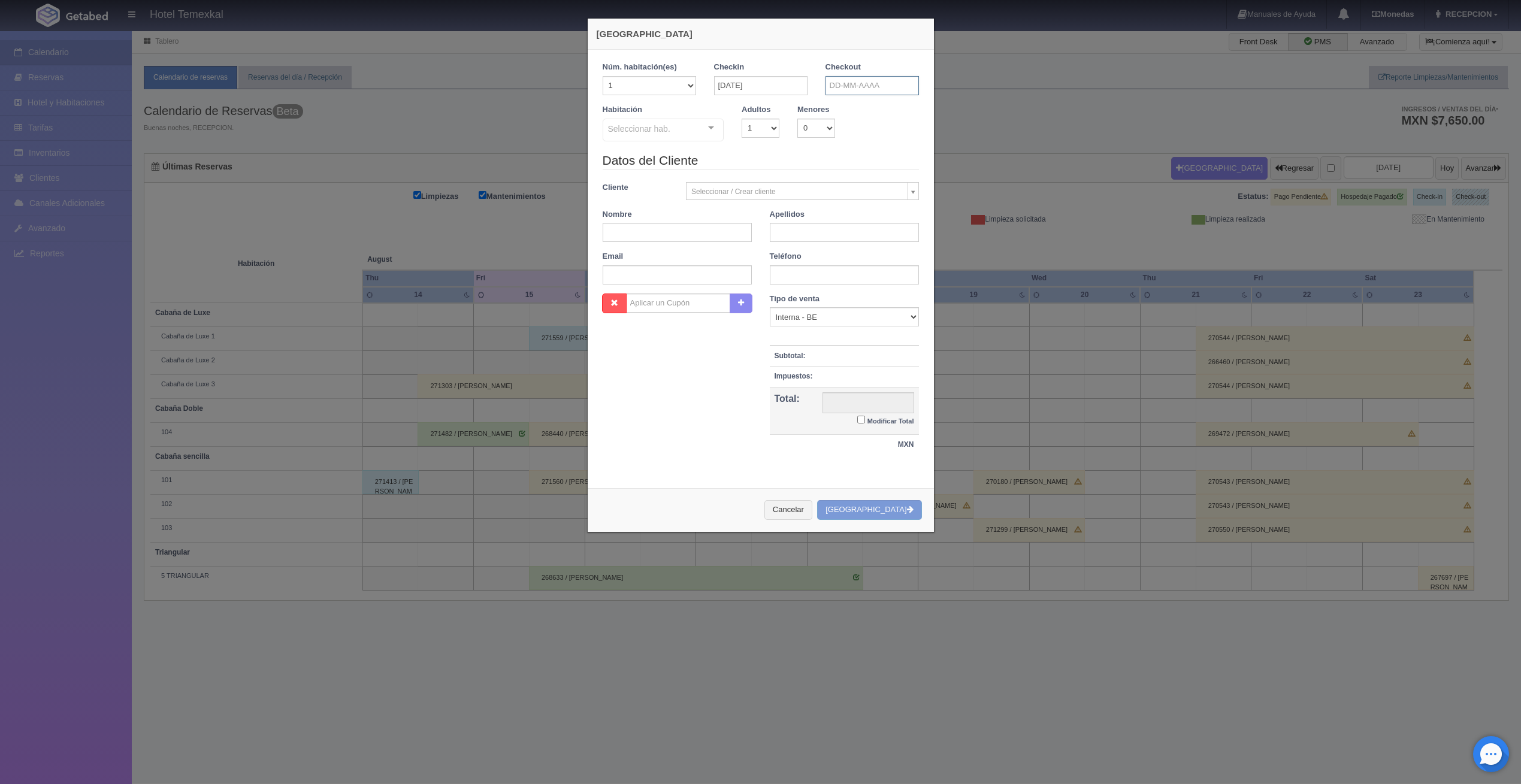
click at [844, 82] on input "text" at bounding box center [871, 85] width 93 height 19
click at [930, 176] on link "16" at bounding box center [932, 178] width 15 height 18
type input "16-08-2025"
click at [668, 126] on div at bounding box center [663, 132] width 121 height 27
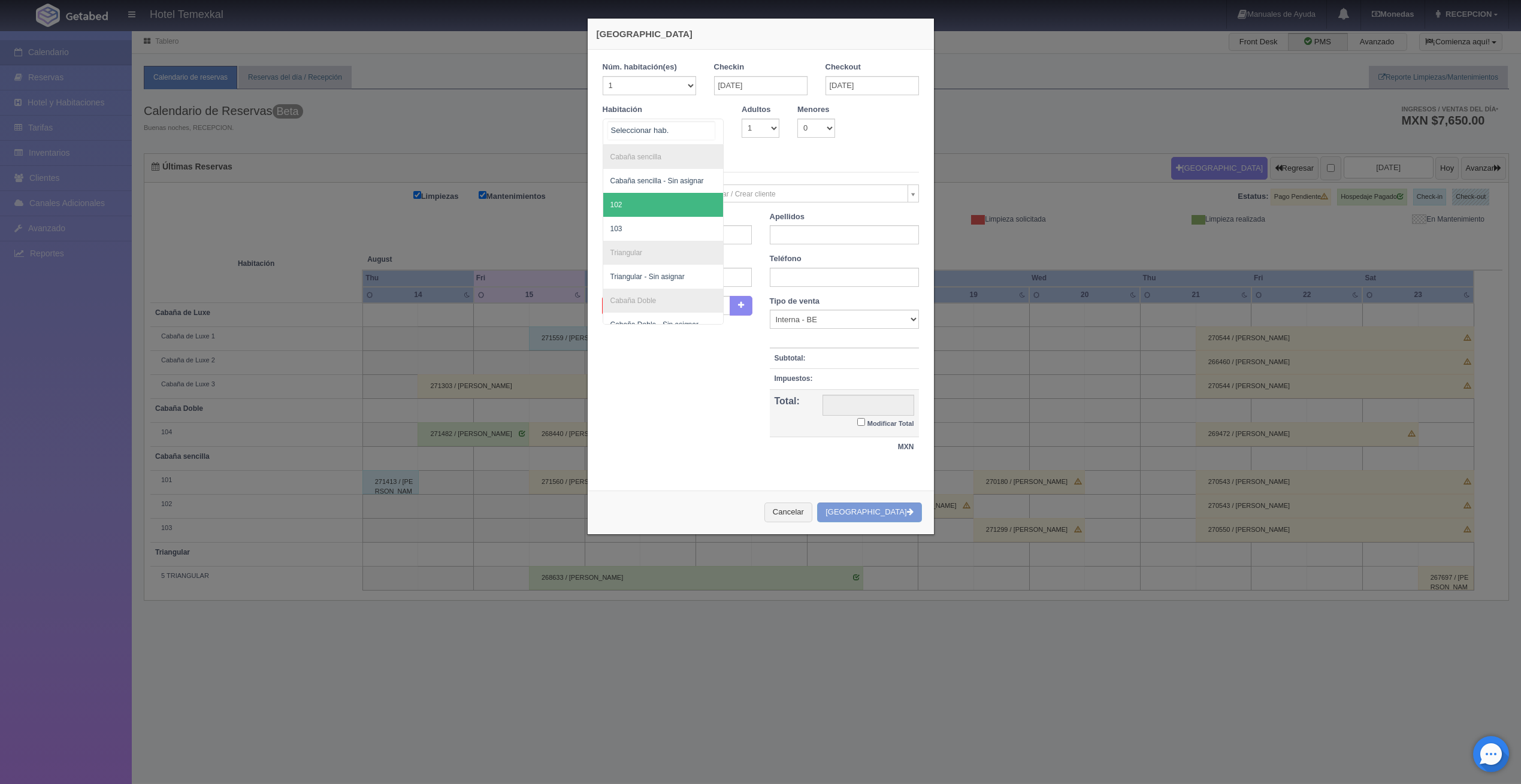
click at [612, 211] on span "102" at bounding box center [664, 205] width 121 height 24
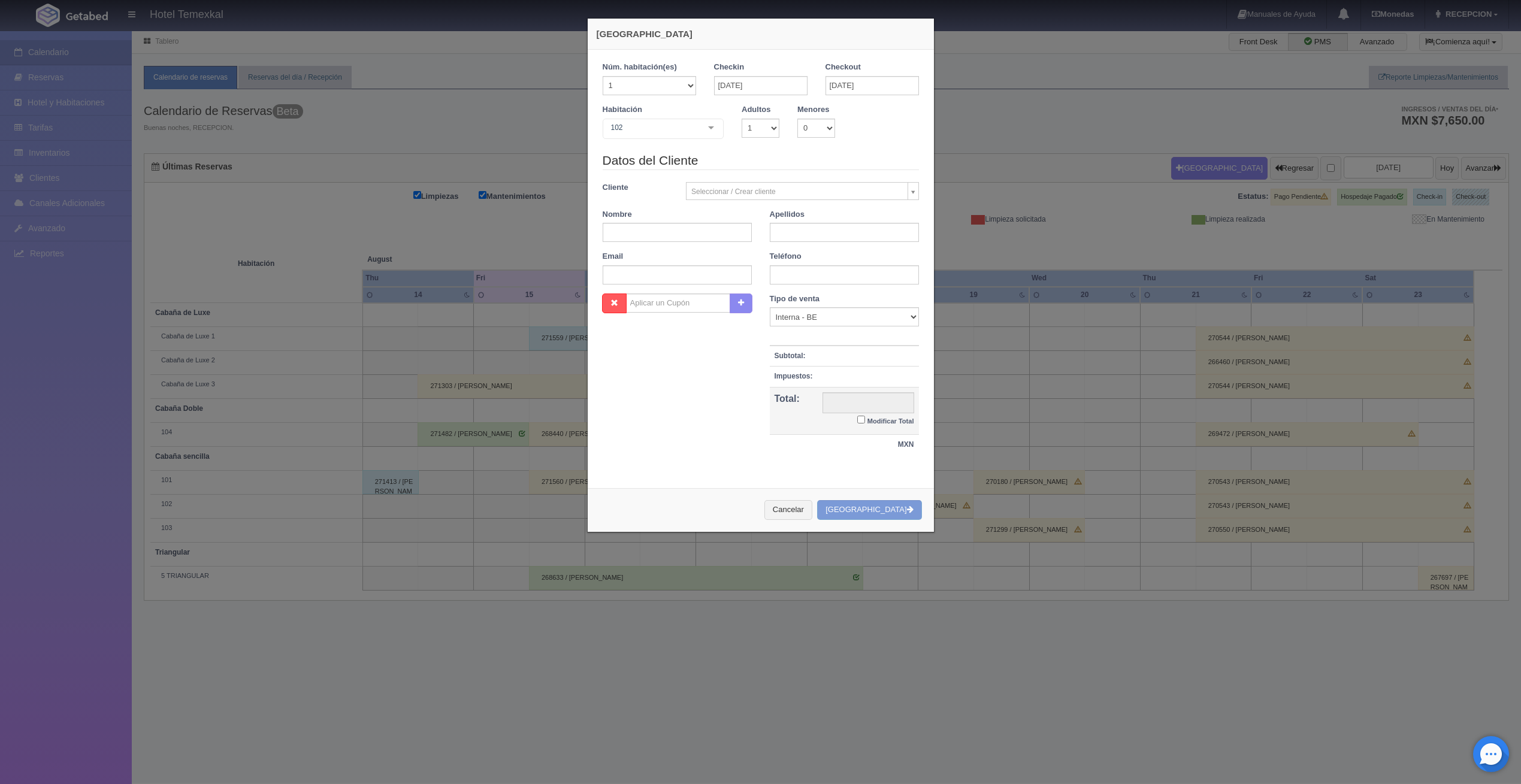
checkbox input "false"
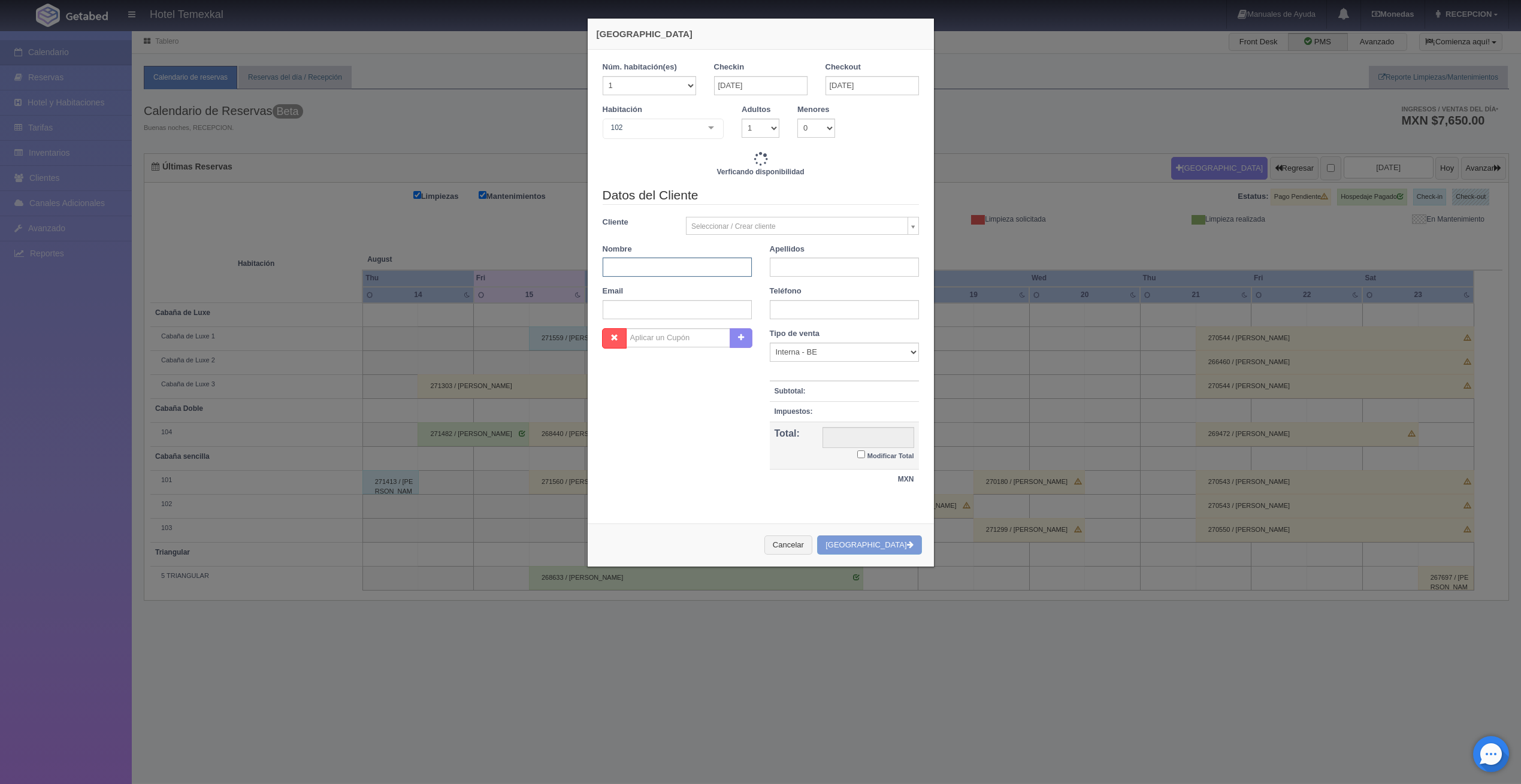
click at [630, 263] on input "text" at bounding box center [677, 266] width 149 height 19
type input "4000.00"
checkbox input "false"
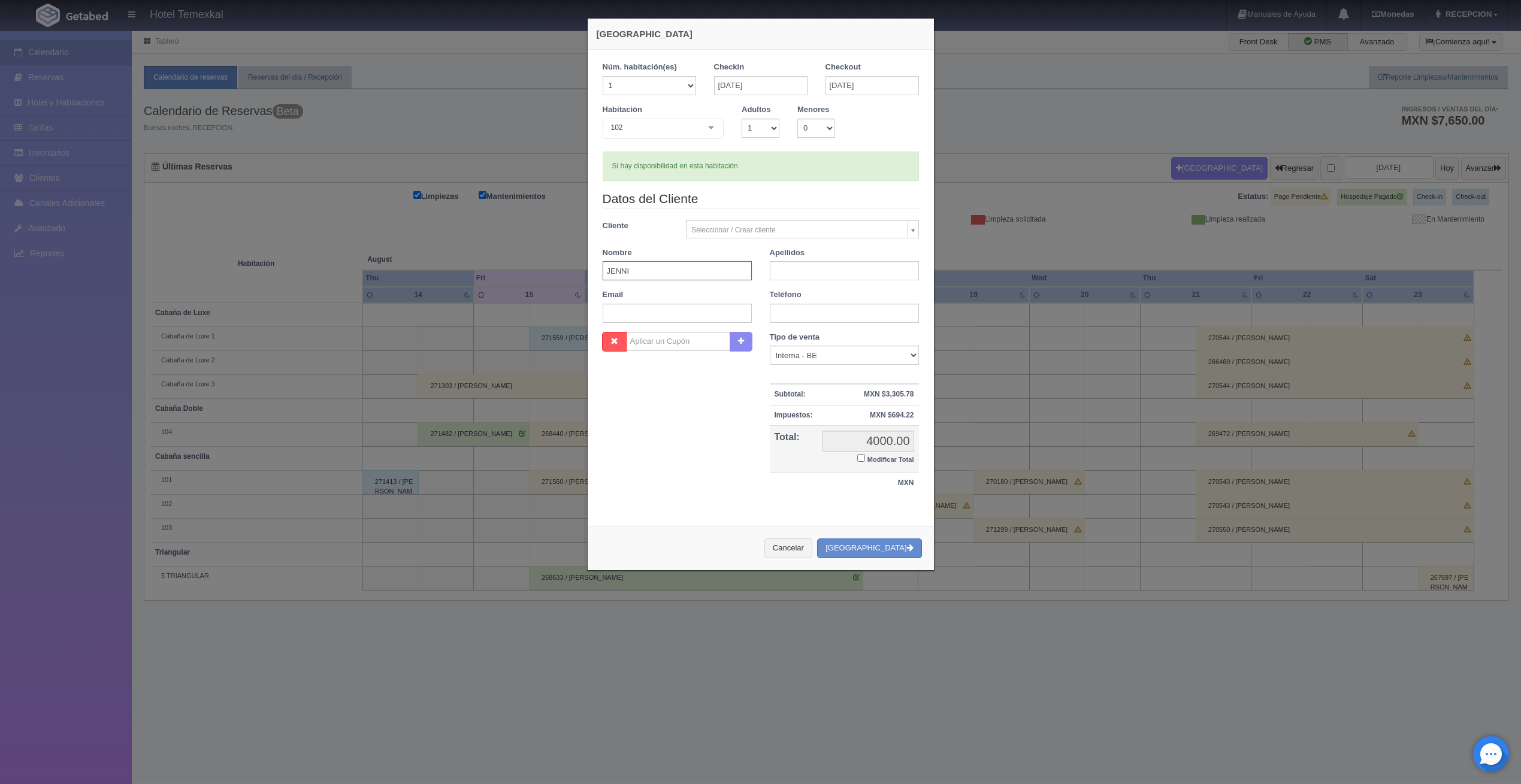
type input "JENNI"
click at [798, 269] on input "text" at bounding box center [844, 270] width 149 height 19
type input "TRONCHES"
click at [857, 454] on input "Modificar Total" at bounding box center [861, 457] width 8 height 8
checkbox input "true"
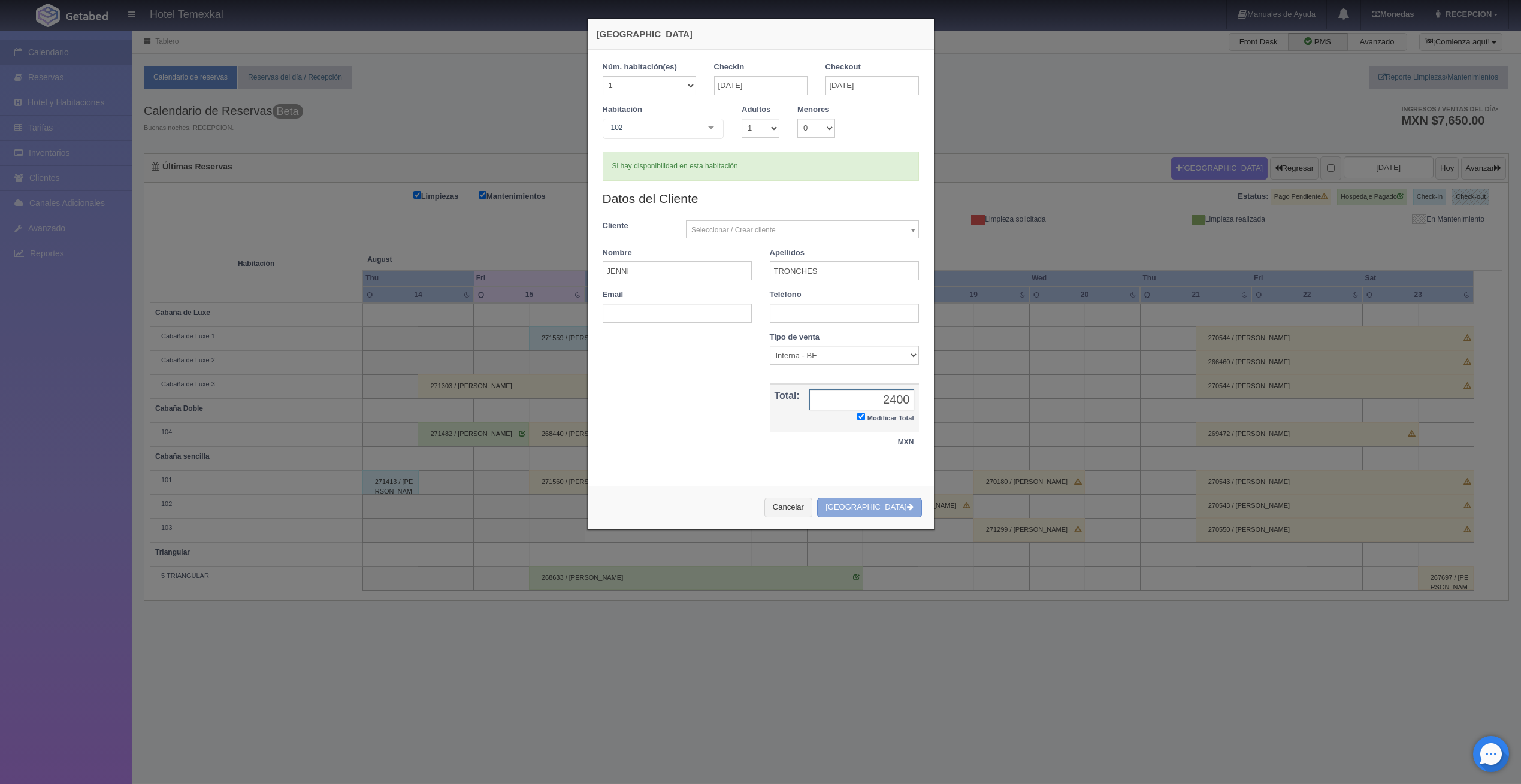
type input "2400"
click at [909, 510] on button "Crear Reserva" at bounding box center [869, 507] width 105 height 20
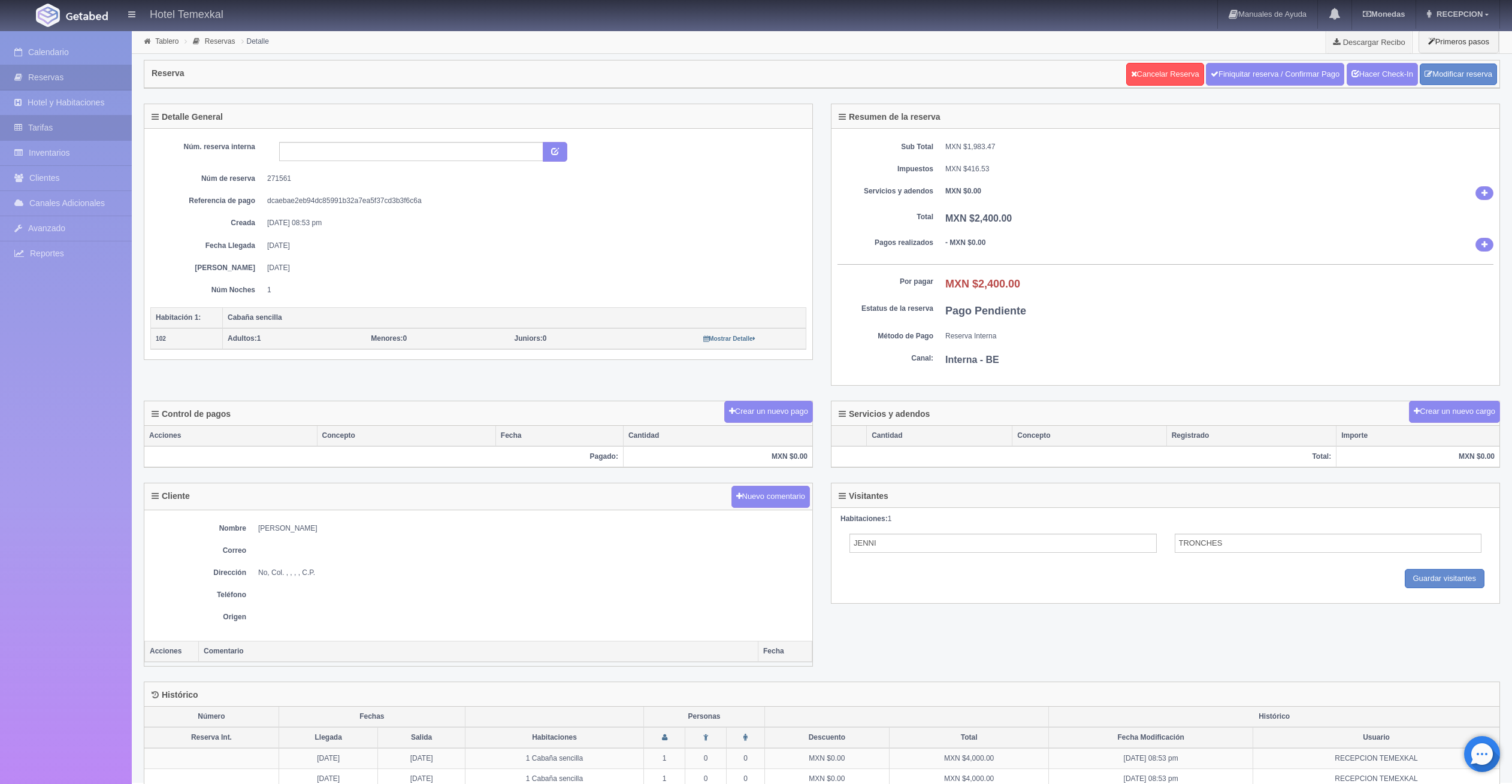
click at [62, 124] on link "Tarifas" at bounding box center [66, 128] width 132 height 25
click at [59, 157] on link "Inventarios" at bounding box center [66, 153] width 132 height 25
